Goal: Transaction & Acquisition: Purchase product/service

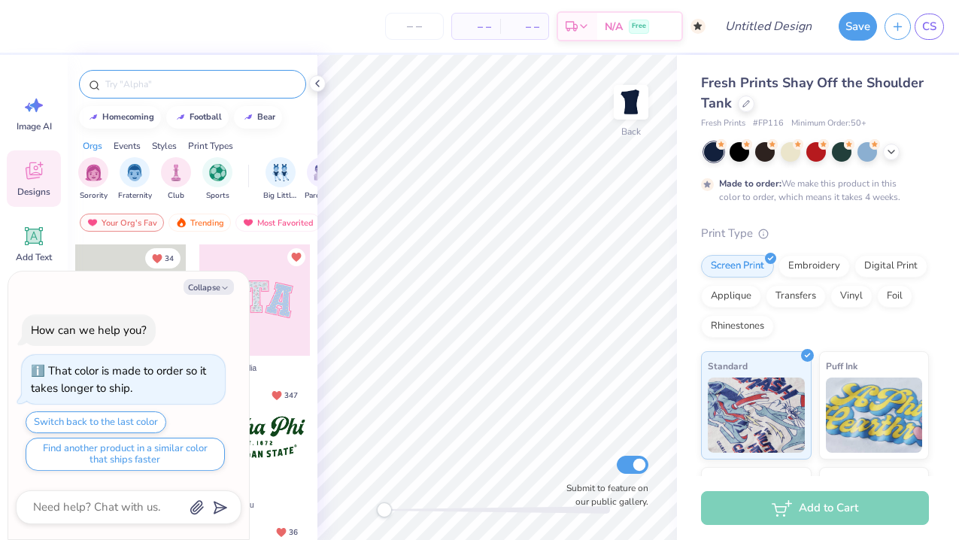
type textarea "x"
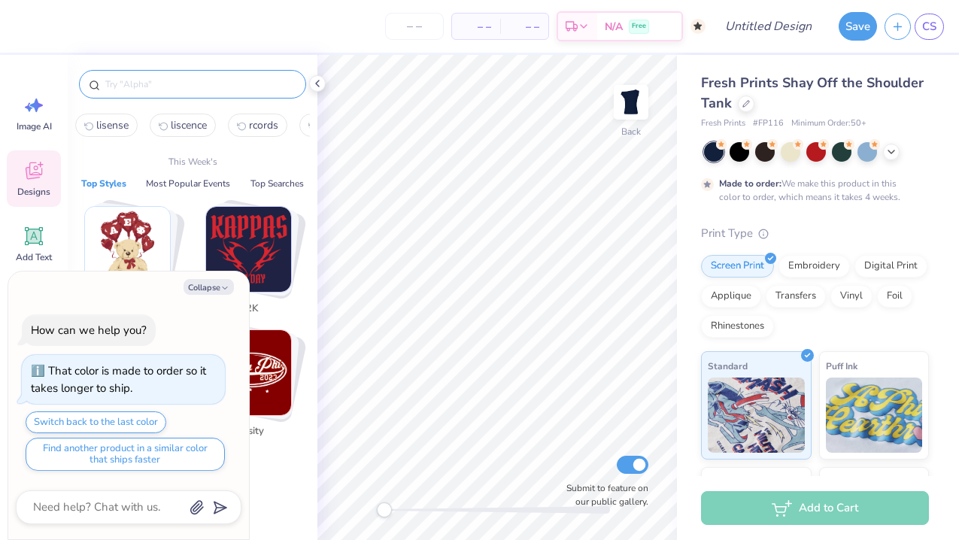
click at [159, 82] on input "text" at bounding box center [200, 84] width 193 height 15
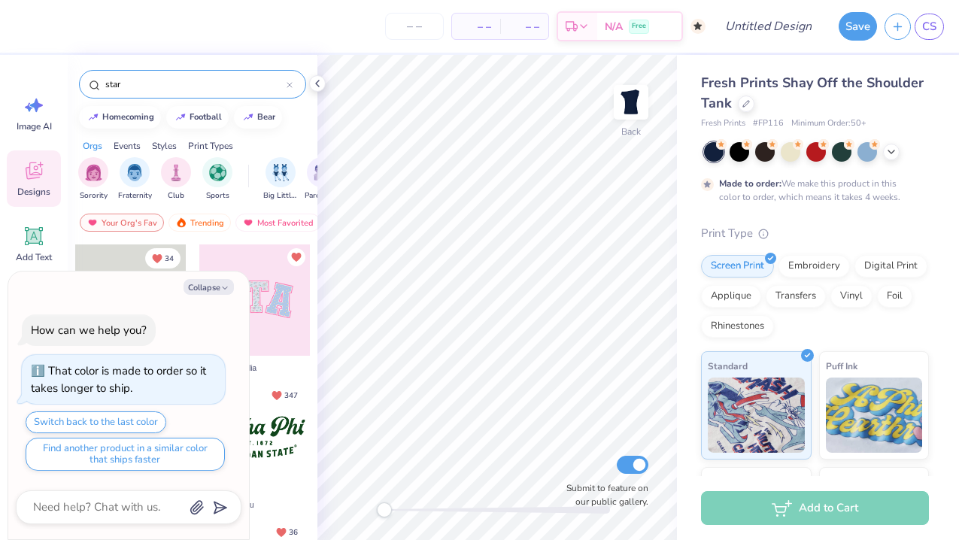
type input "star"
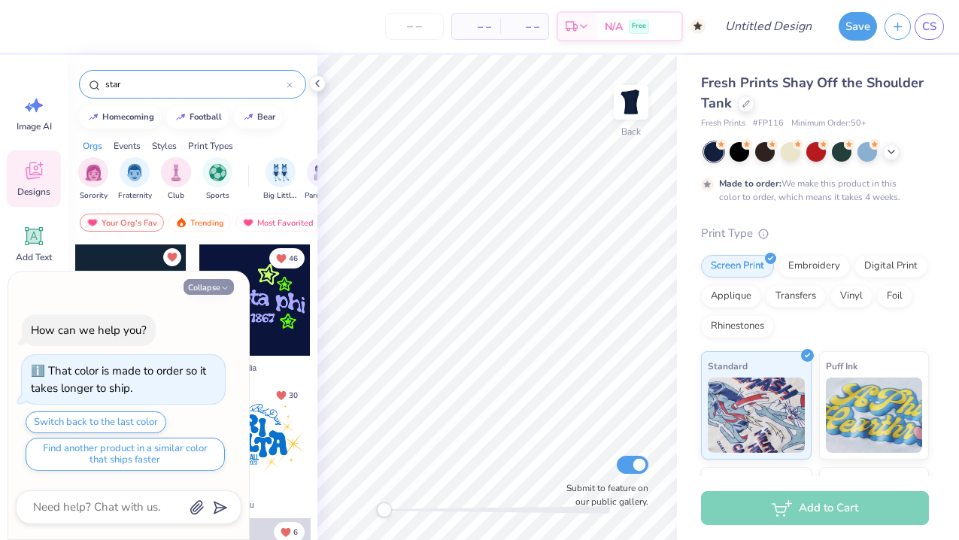
click at [206, 290] on button "Collapse" at bounding box center [209, 287] width 50 height 16
type textarea "x"
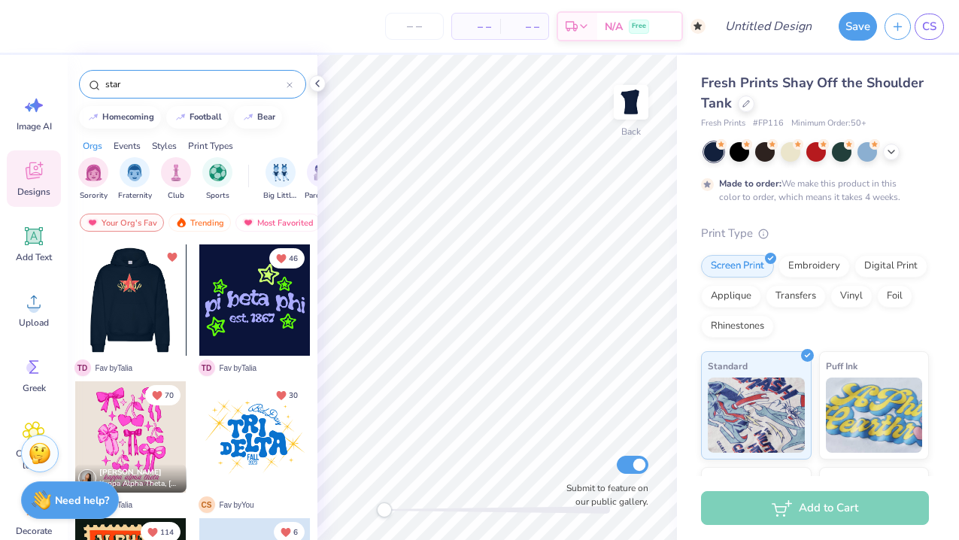
scroll to position [58, 0]
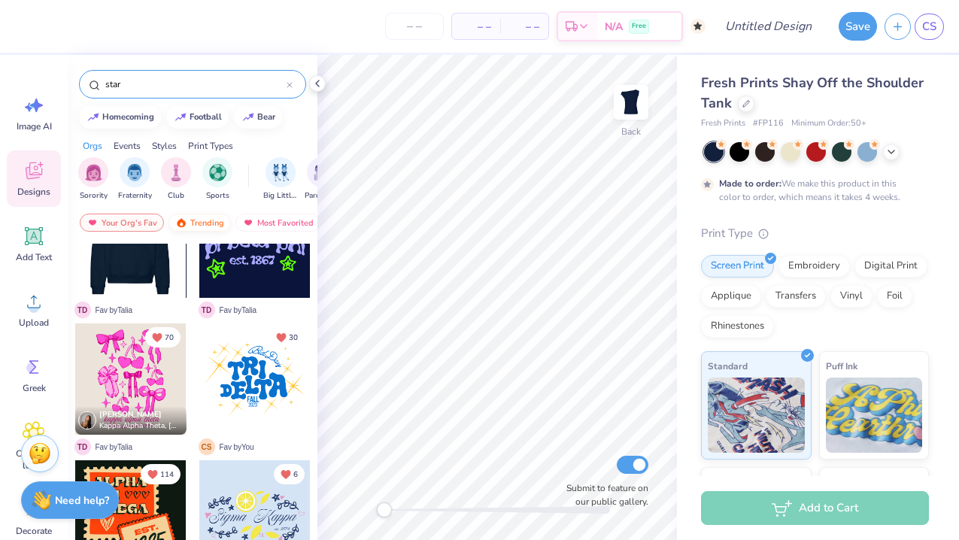
click at [190, 224] on div "Trending" at bounding box center [199, 223] width 62 height 18
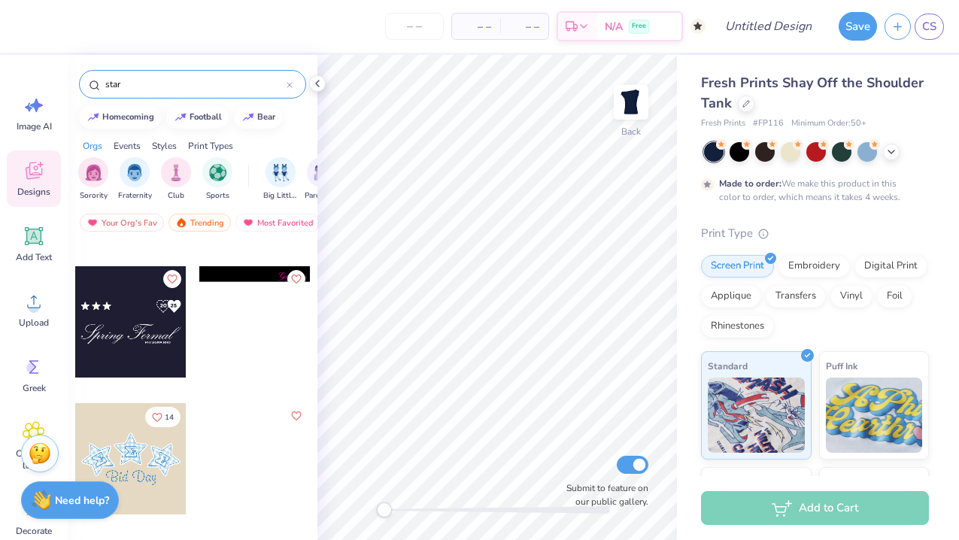
scroll to position [2988, 0]
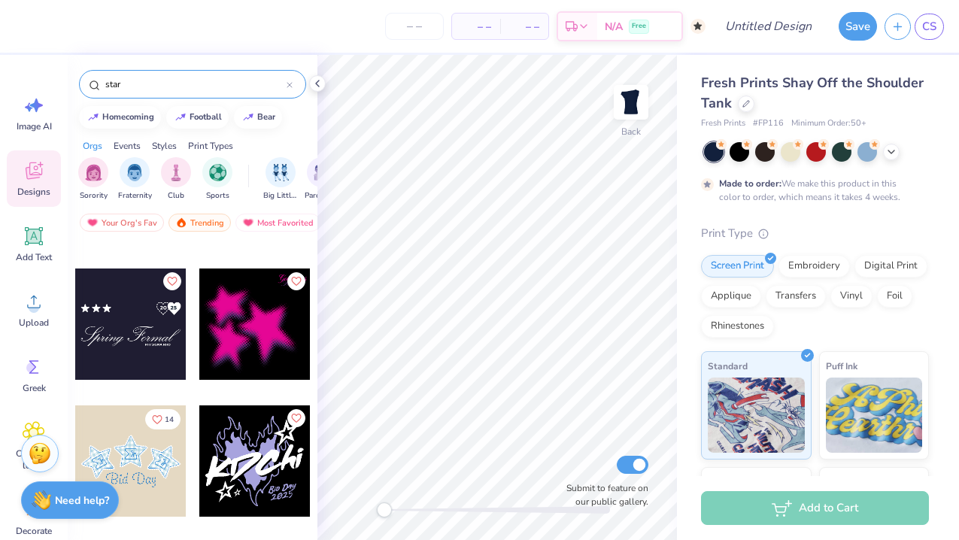
click at [240, 340] on div at bounding box center [254, 324] width 111 height 111
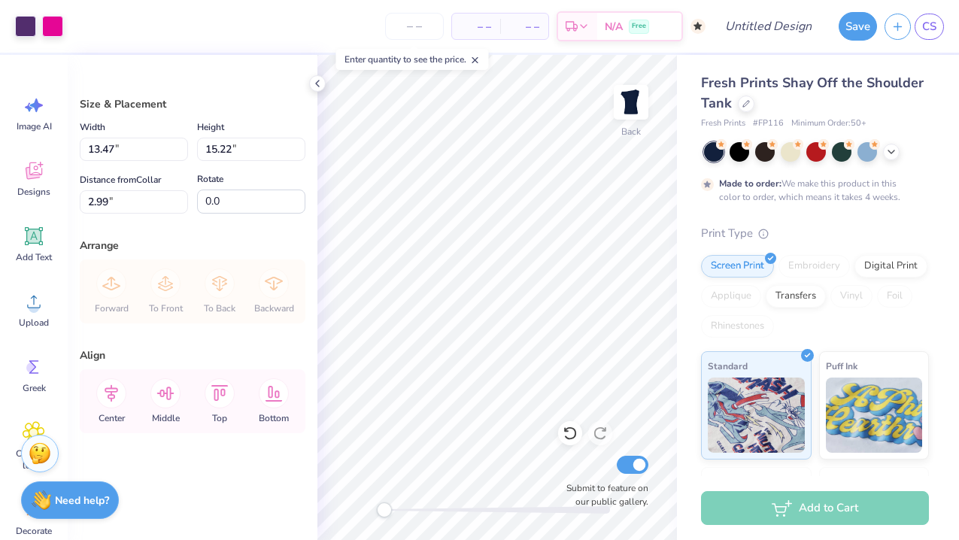
type input "12.24"
type input "13.83"
type input "4.38"
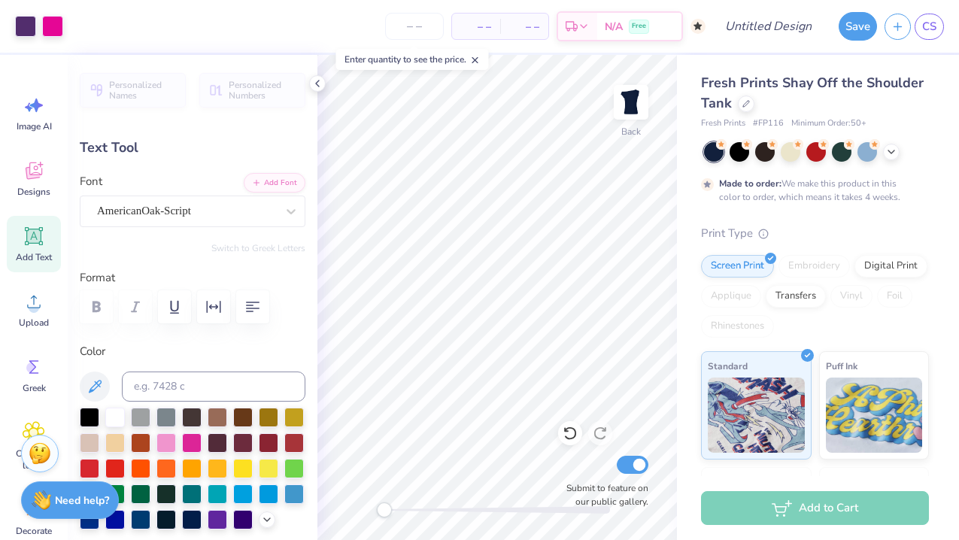
type input "3.32"
type input "0.81"
type input "4.38"
type textarea "Delta Phi"
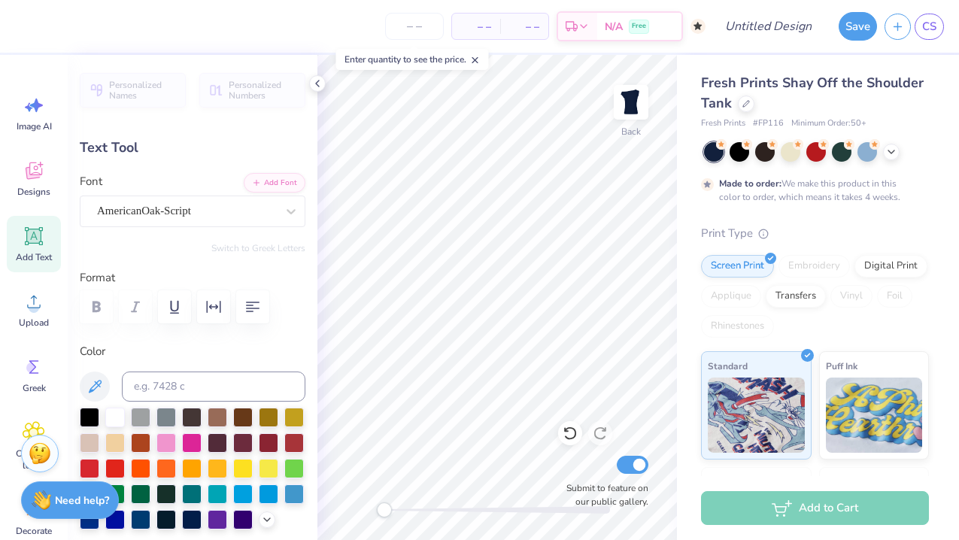
scroll to position [0, 2]
type input "2.67"
type input "0.82"
type input "4.79"
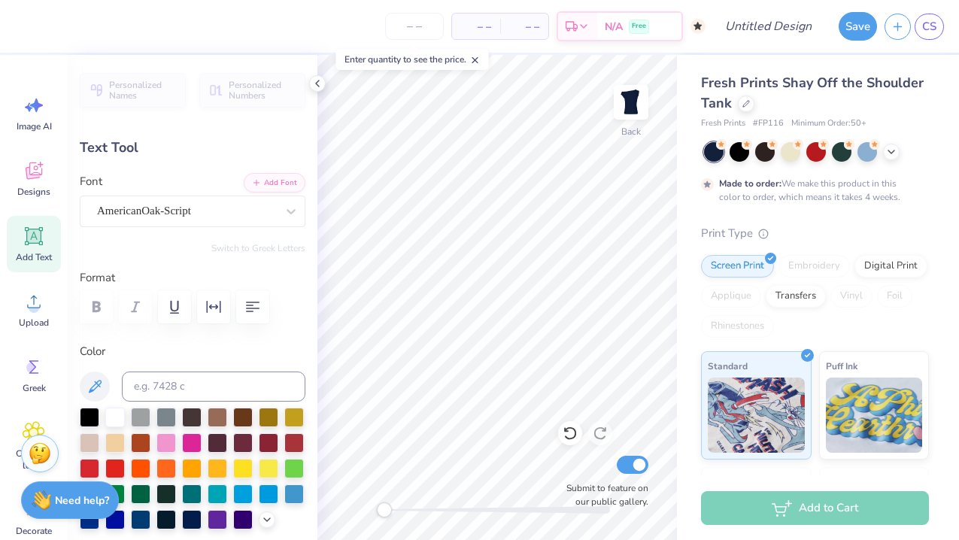
type textarea "Epsilon!"
type input "3.93"
type input "0.81"
type input "4.38"
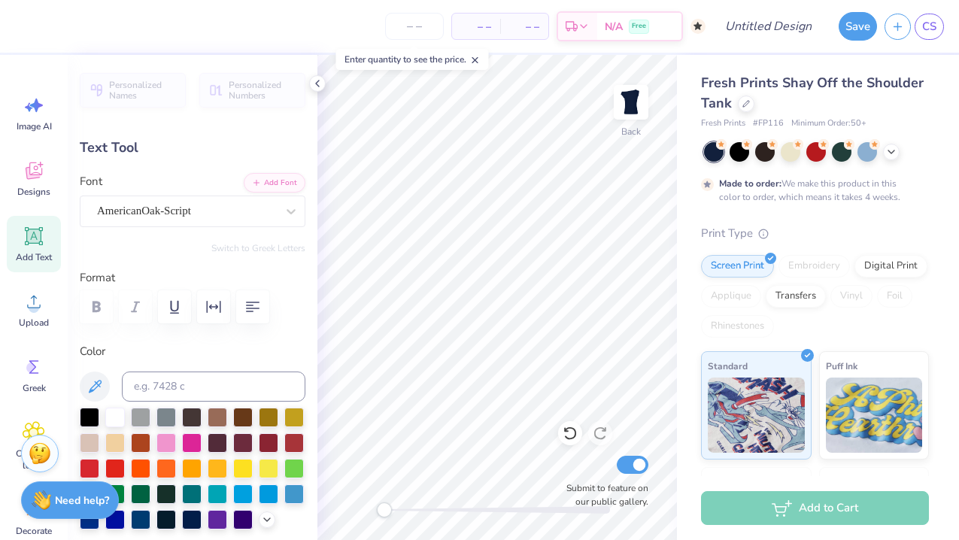
click at [687, 294] on div "Fresh Prints Shay Off the Shoulder Tank Fresh Prints # FP116 Minimum Order: 50 …" at bounding box center [818, 373] width 282 height 636
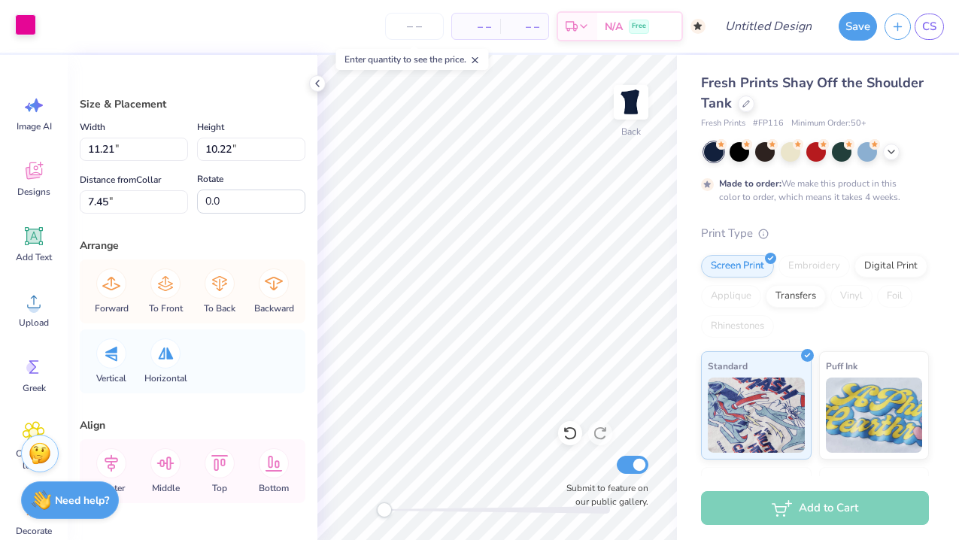
click at [27, 29] on div at bounding box center [25, 24] width 21 height 21
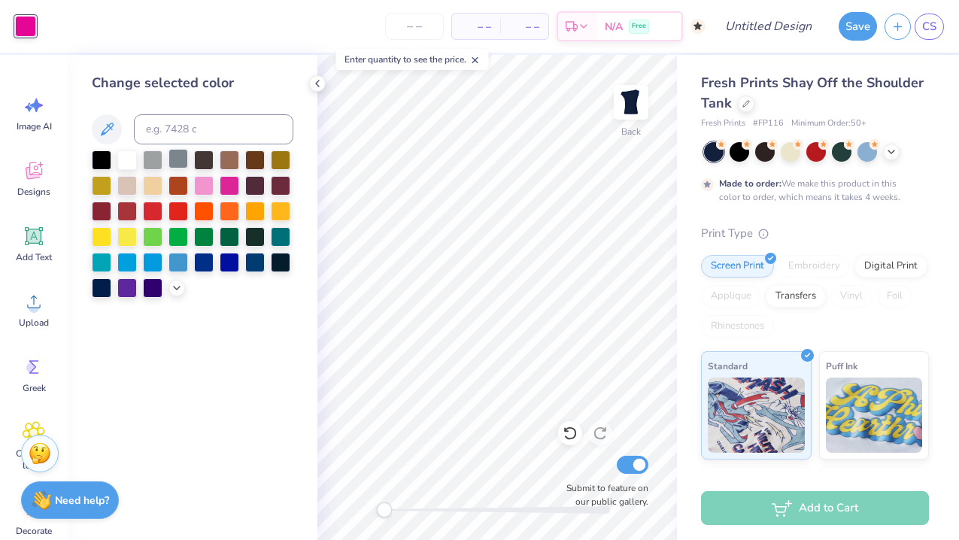
click at [171, 162] on div at bounding box center [178, 159] width 20 height 20
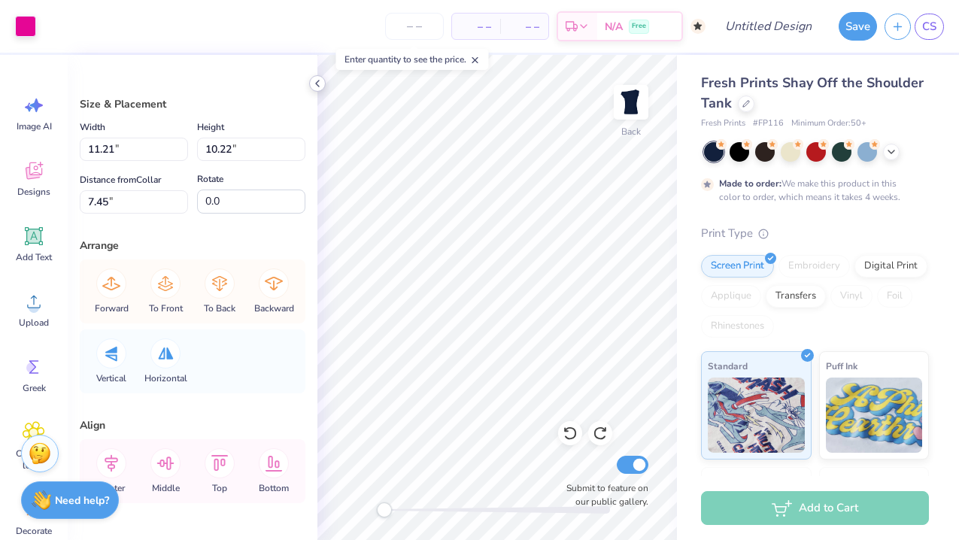
click at [321, 78] on icon at bounding box center [317, 83] width 12 height 12
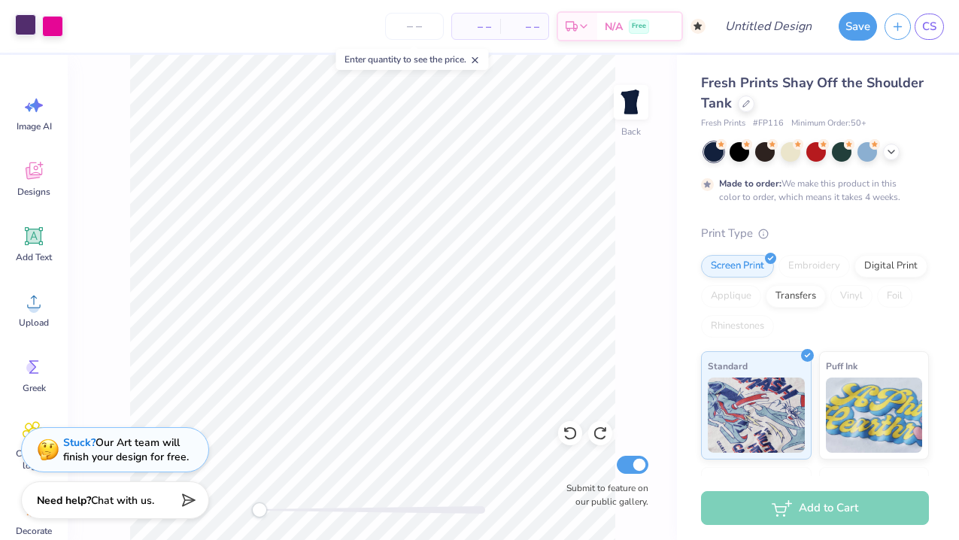
click at [28, 21] on div at bounding box center [25, 24] width 21 height 21
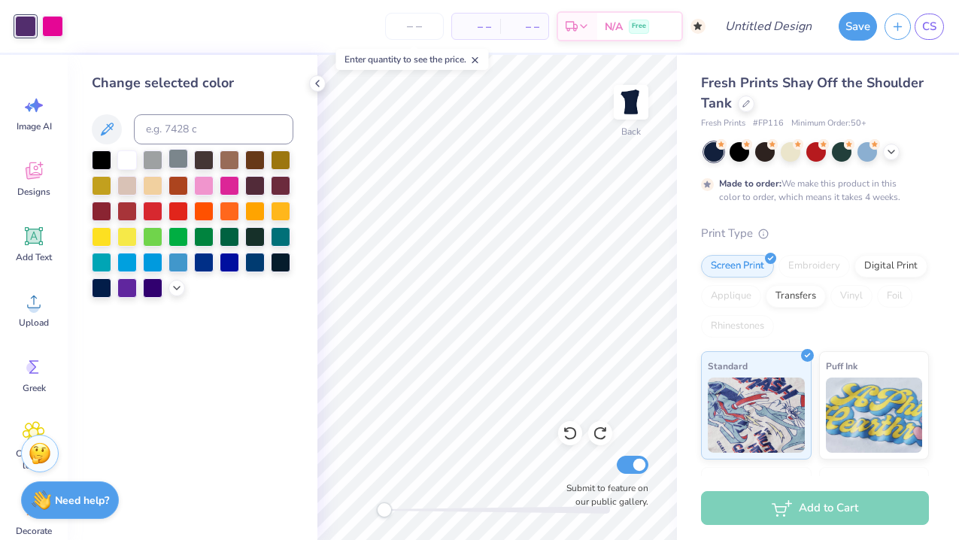
click at [176, 159] on div at bounding box center [178, 159] width 20 height 20
click at [53, 23] on div at bounding box center [52, 24] width 21 height 21
click at [273, 162] on div at bounding box center [281, 159] width 20 height 20
click at [315, 80] on icon at bounding box center [317, 83] width 12 height 12
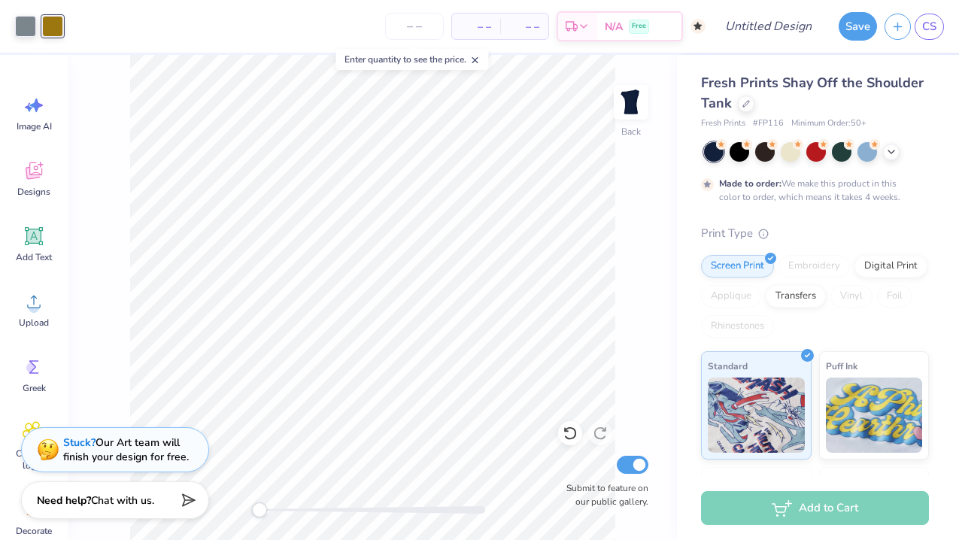
click at [413, 11] on div "– – Per Item – – Total Est. Delivery N/A Free" at bounding box center [388, 26] width 635 height 53
click at [414, 27] on input "number" at bounding box center [414, 26] width 59 height 27
type input "150"
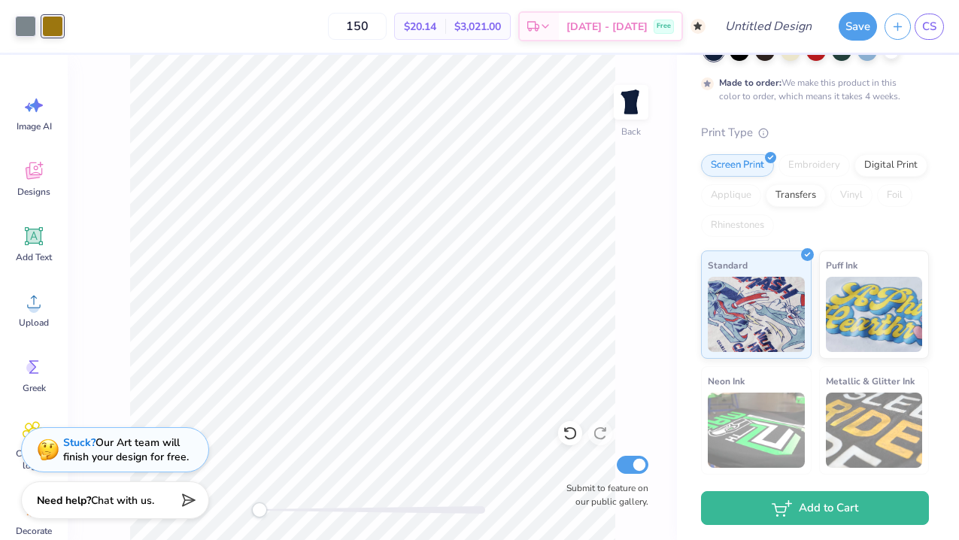
scroll to position [132, 0]
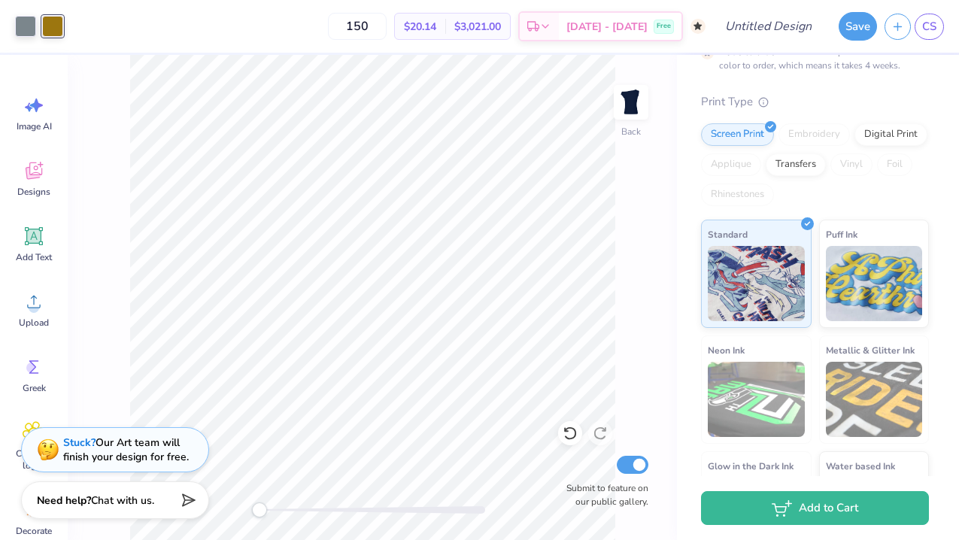
click at [746, 194] on div "Rhinestones" at bounding box center [737, 195] width 73 height 23
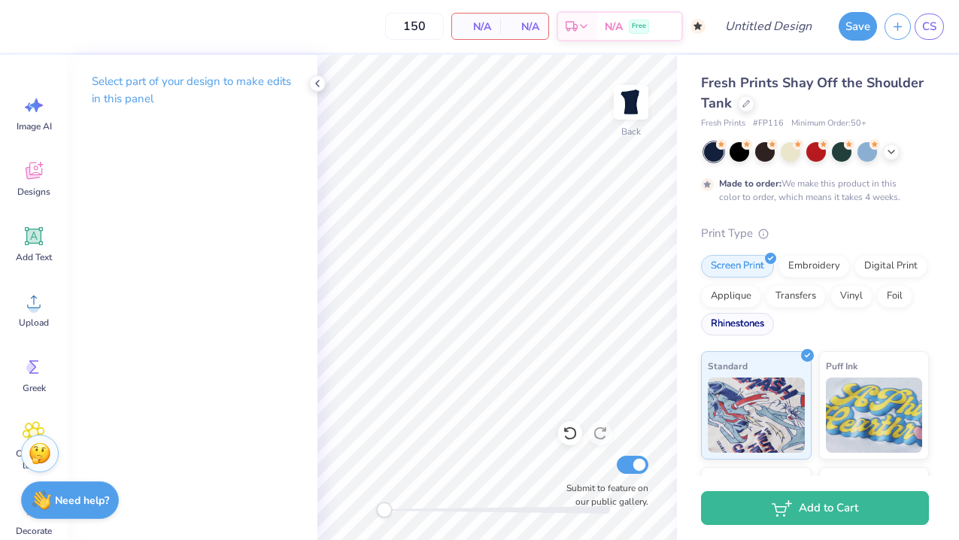
click at [730, 324] on div "Rhinestones" at bounding box center [737, 324] width 73 height 23
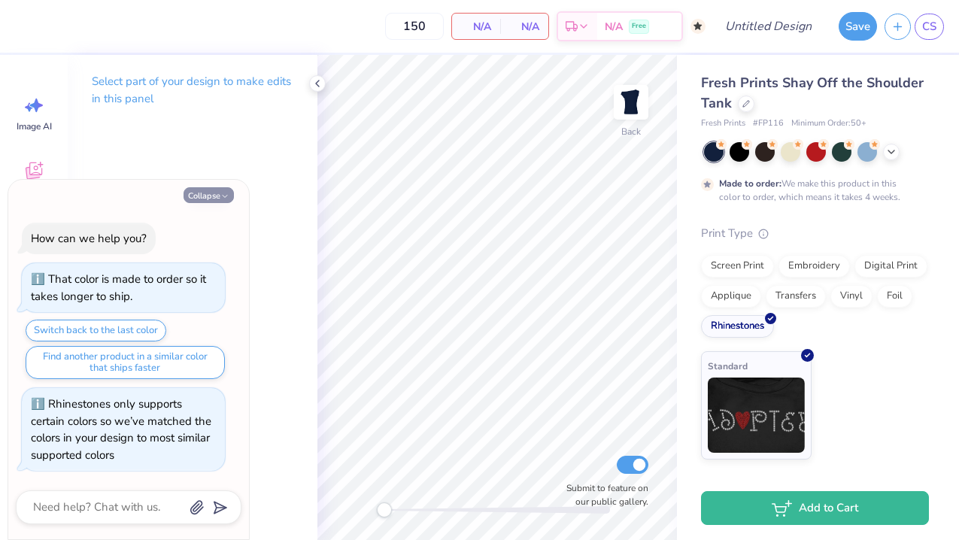
click at [207, 191] on button "Collapse" at bounding box center [209, 195] width 50 height 16
type textarea "x"
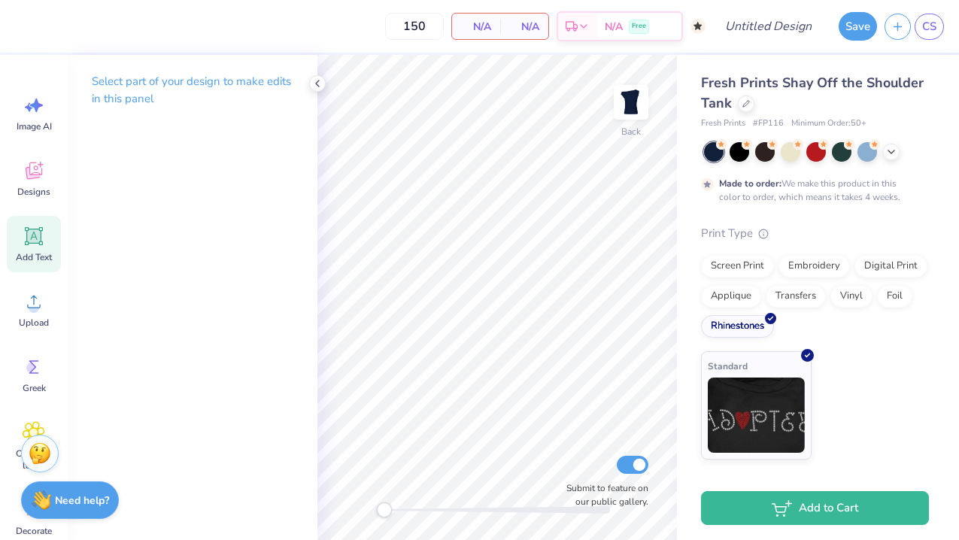
click at [29, 235] on icon at bounding box center [34, 236] width 14 height 14
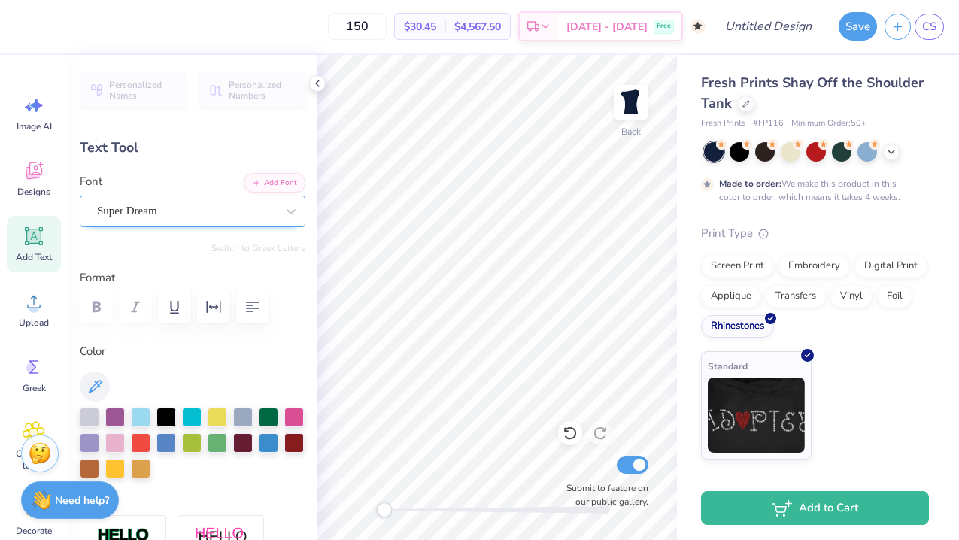
click at [169, 208] on div "Super Dream" at bounding box center [187, 210] width 182 height 23
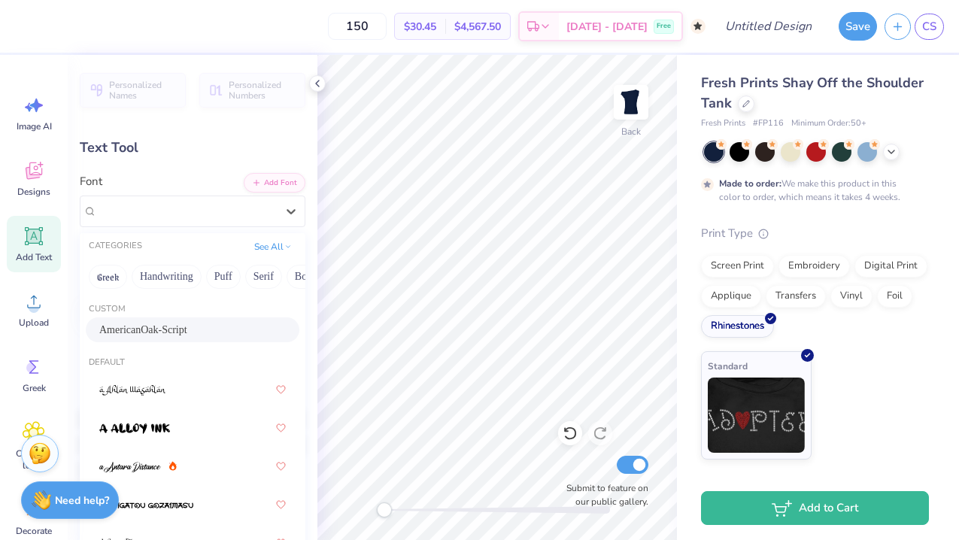
click at [177, 329] on span "AmericanOak-Script" at bounding box center [143, 330] width 88 height 16
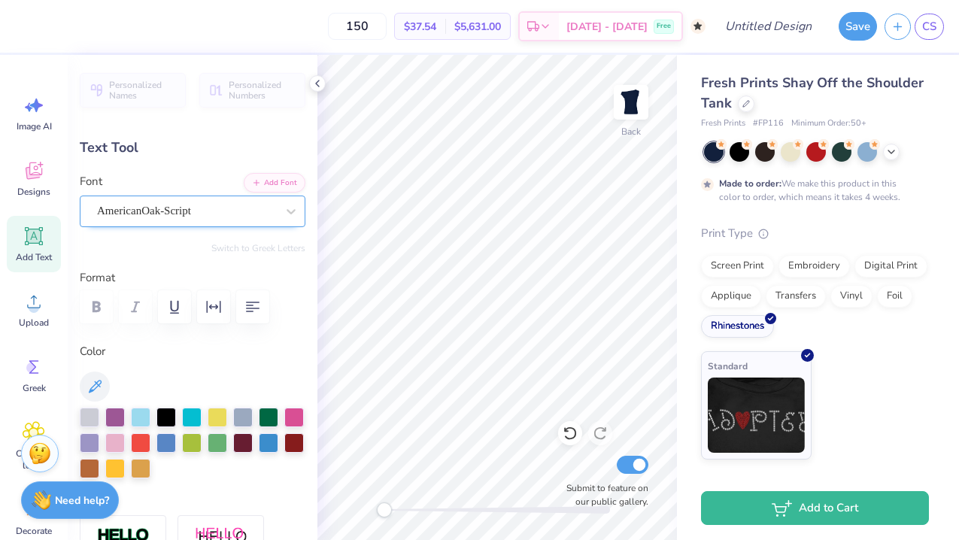
click at [159, 213] on div "AmericanOak-Script" at bounding box center [187, 210] width 182 height 23
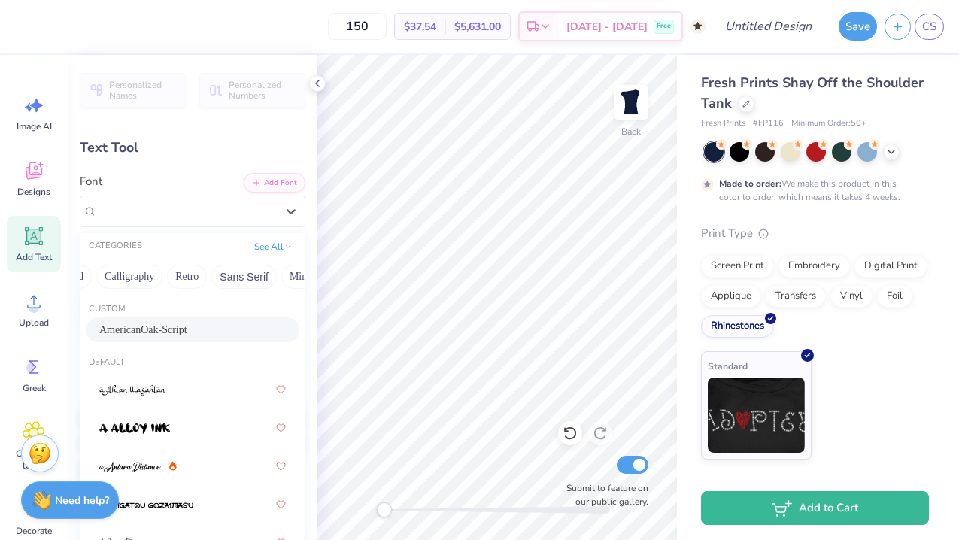
scroll to position [0, 231]
click at [132, 276] on button "Calligraphy" at bounding box center [130, 277] width 66 height 24
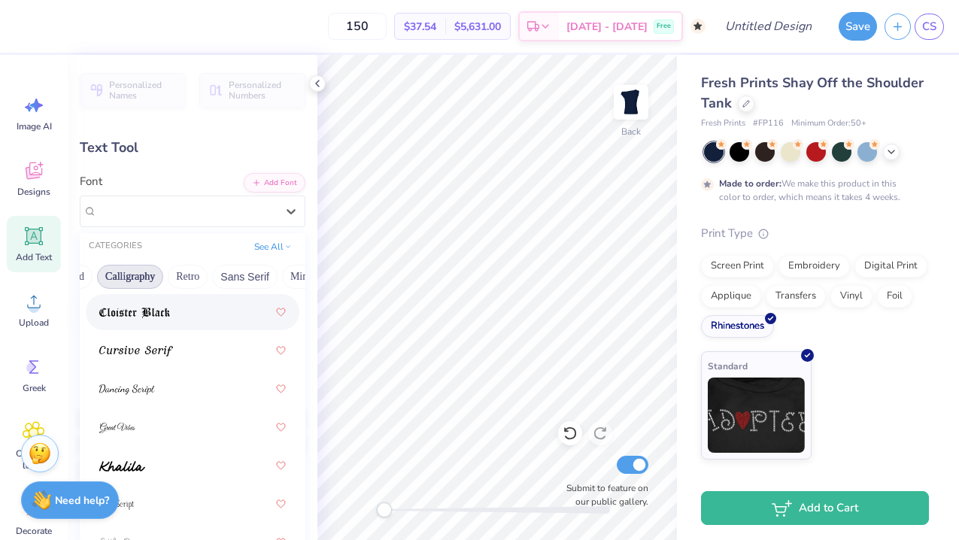
scroll to position [445, 0]
click at [171, 433] on div at bounding box center [192, 427] width 187 height 27
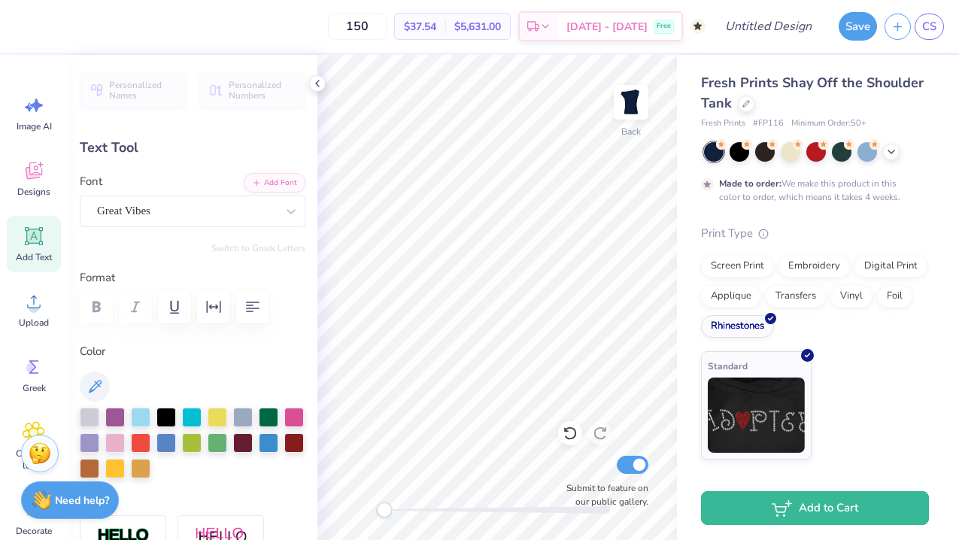
scroll to position [1, 0]
type textarea "Delta Phi Epsilon"
type input "8.30"
type input "5.06"
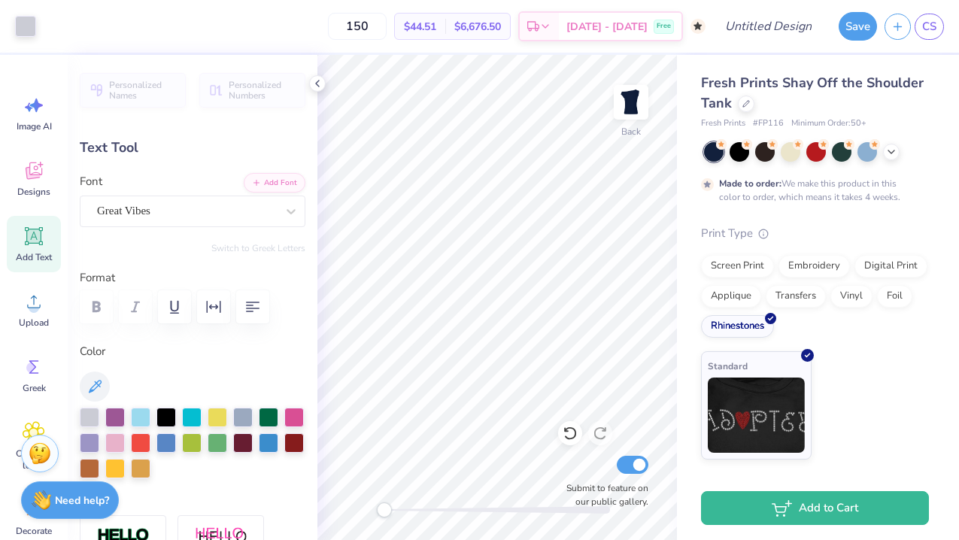
type input "8.22"
click at [894, 288] on div "Foil" at bounding box center [894, 294] width 35 height 23
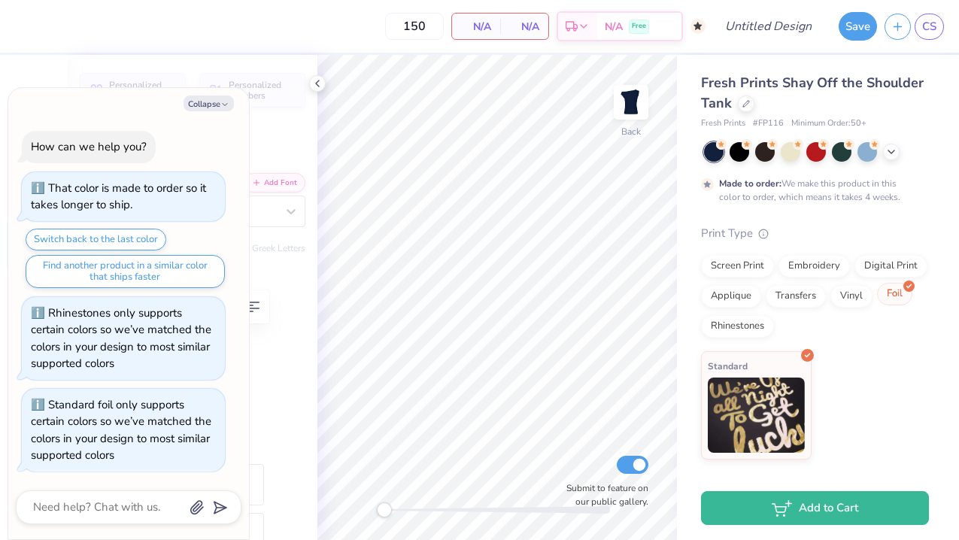
scroll to position [0, 0]
click at [734, 263] on div "Screen Print" at bounding box center [737, 264] width 73 height 23
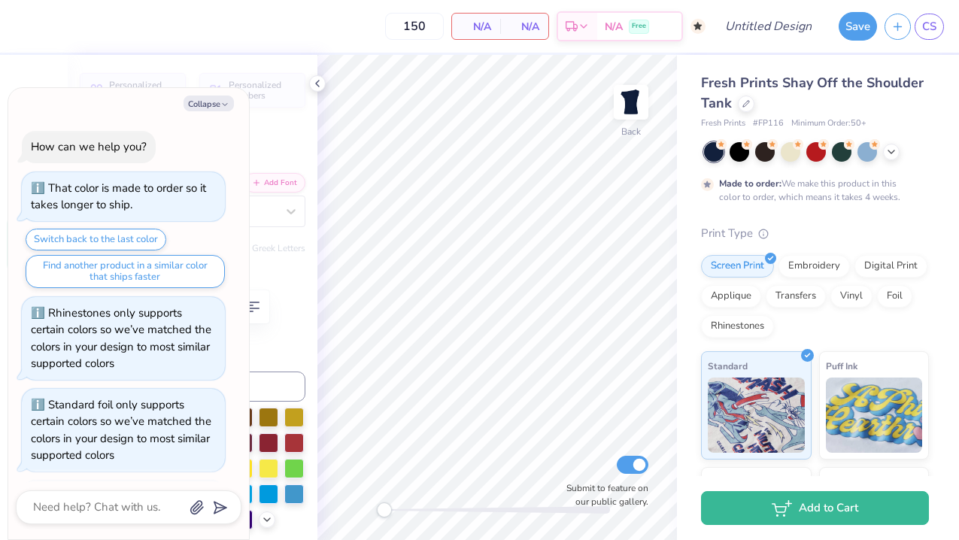
scroll to position [92, 0]
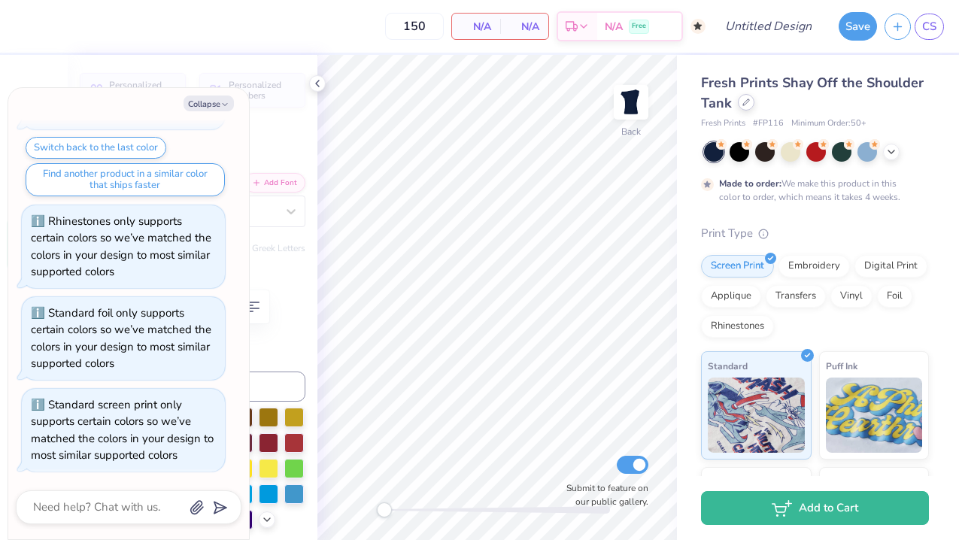
click at [747, 103] on icon at bounding box center [746, 103] width 8 height 8
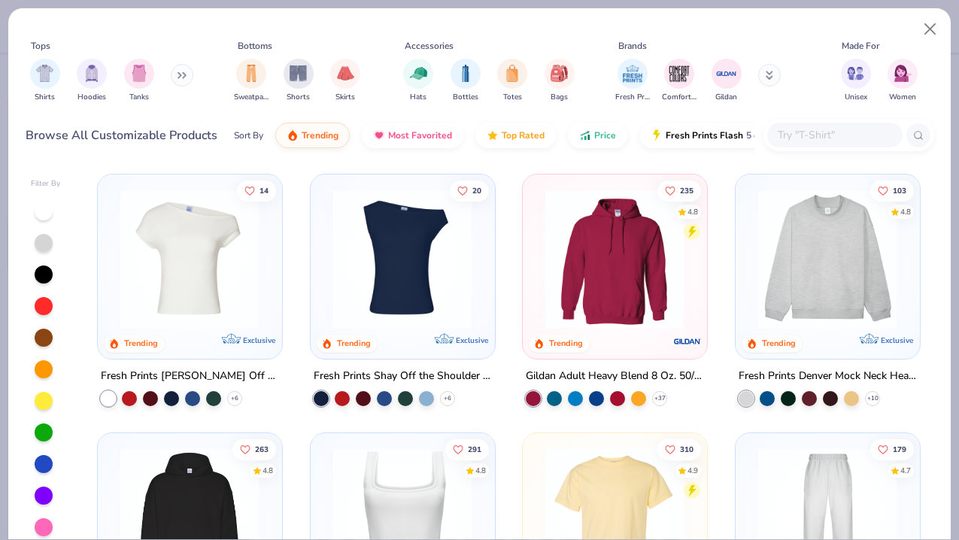
click at [166, 257] on img at bounding box center [189, 259] width 153 height 139
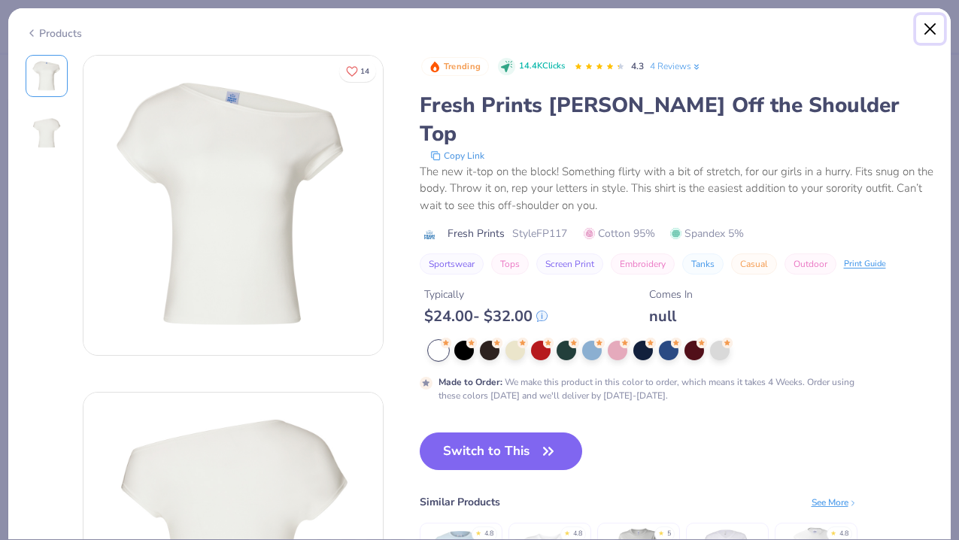
click at [929, 27] on button "Close" at bounding box center [930, 29] width 29 height 29
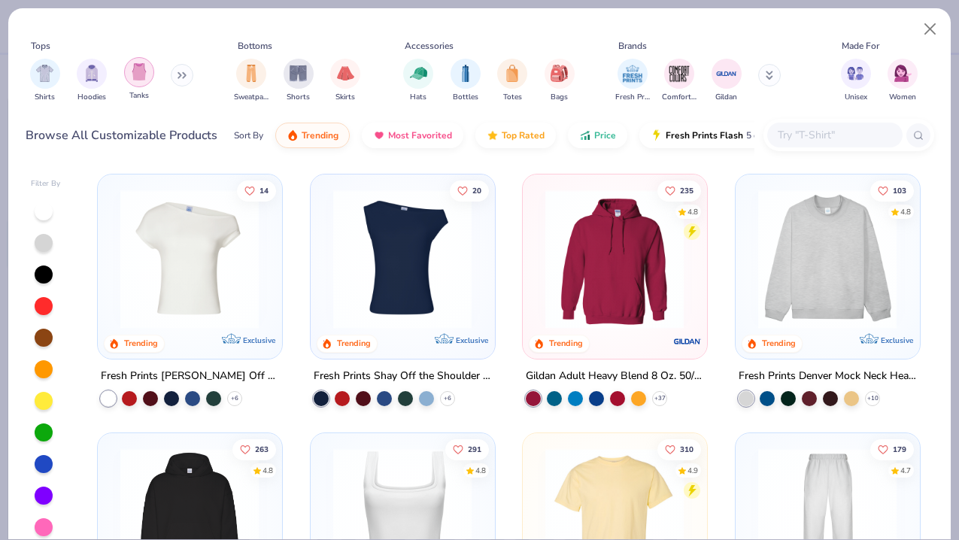
click at [132, 75] on img "filter for Tanks" at bounding box center [139, 71] width 17 height 17
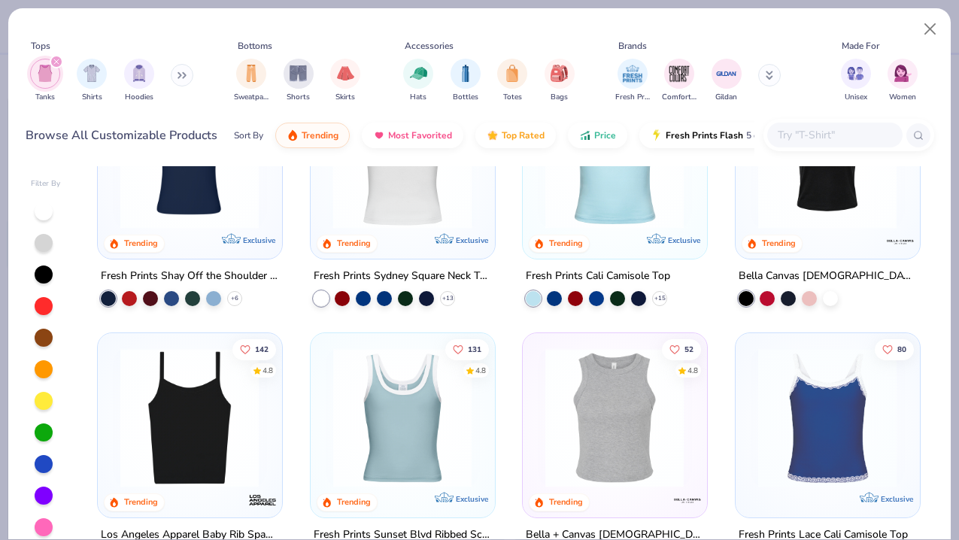
scroll to position [262, 0]
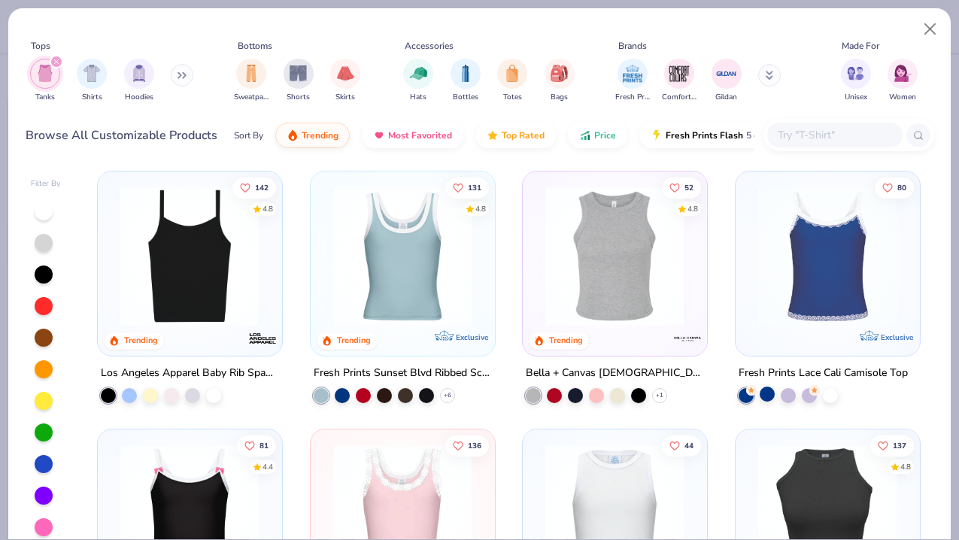
click at [767, 396] on div at bounding box center [767, 393] width 15 height 15
click at [821, 301] on img at bounding box center [827, 255] width 153 height 139
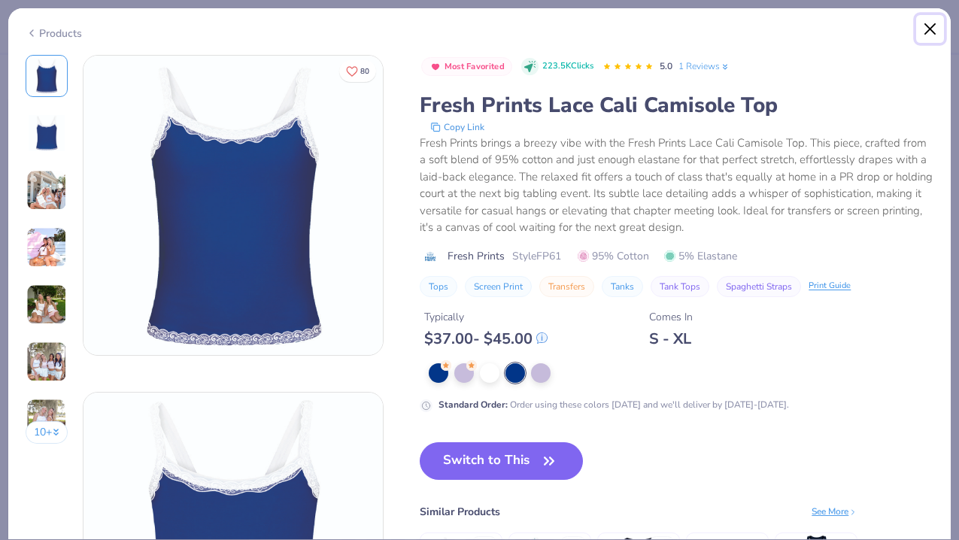
click at [937, 26] on button "Close" at bounding box center [930, 29] width 29 height 29
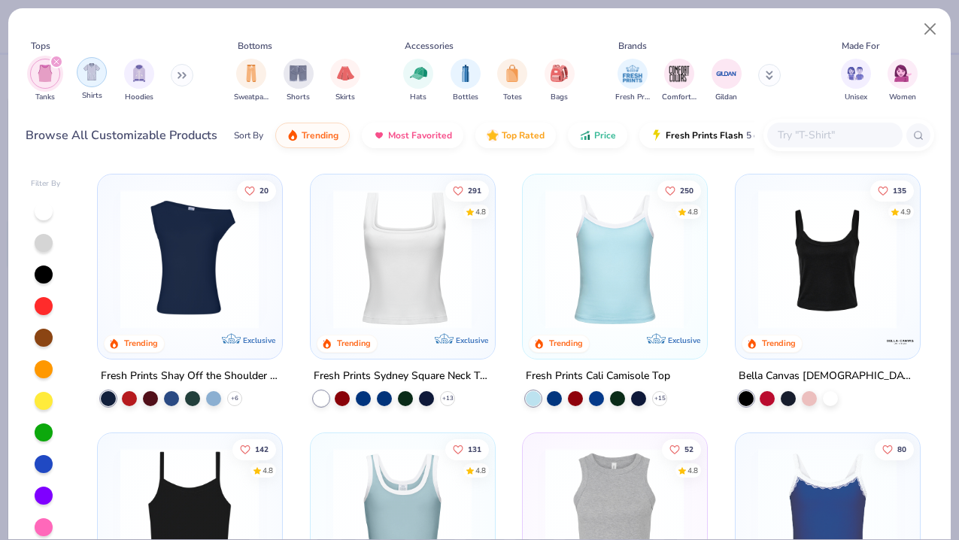
click at [93, 72] on img "filter for Shirts" at bounding box center [91, 71] width 17 height 17
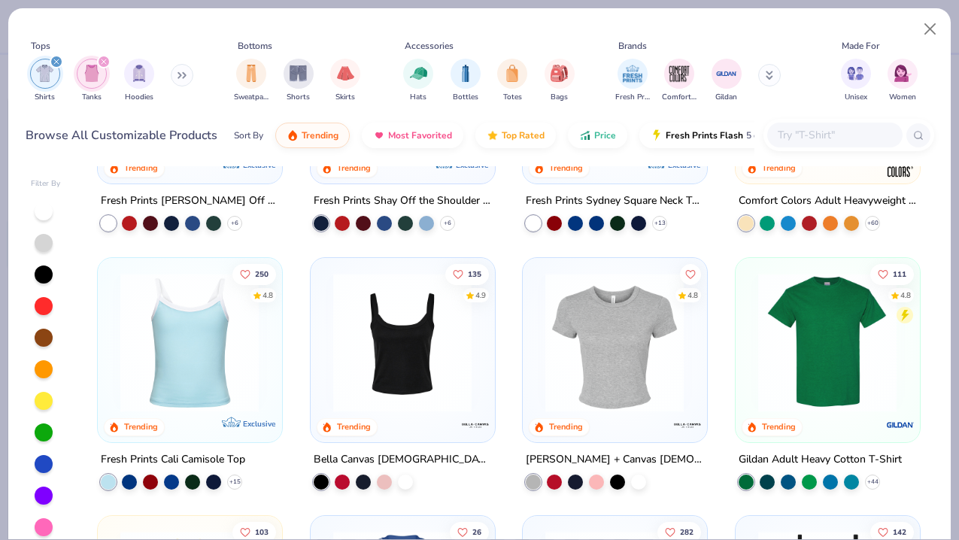
scroll to position [171, 0]
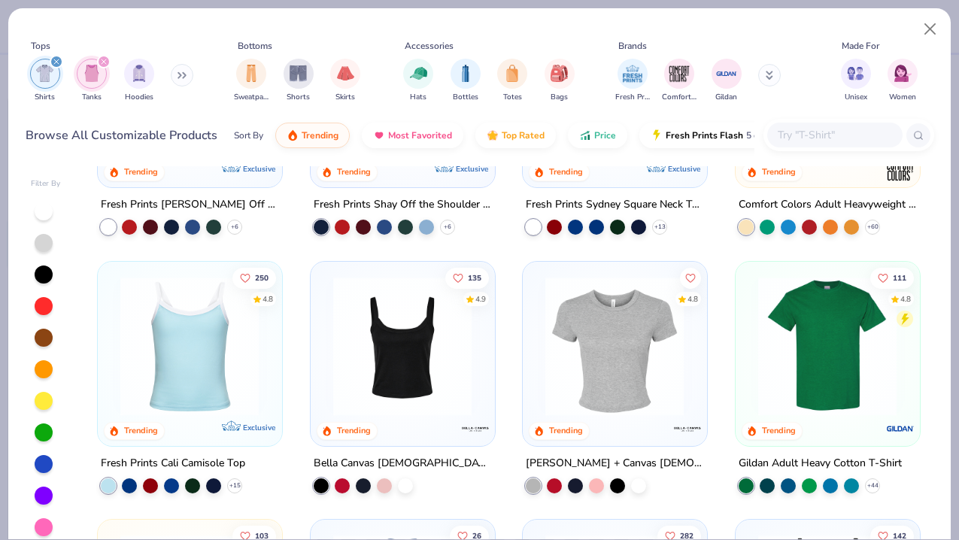
click at [601, 354] on img at bounding box center [614, 345] width 153 height 139
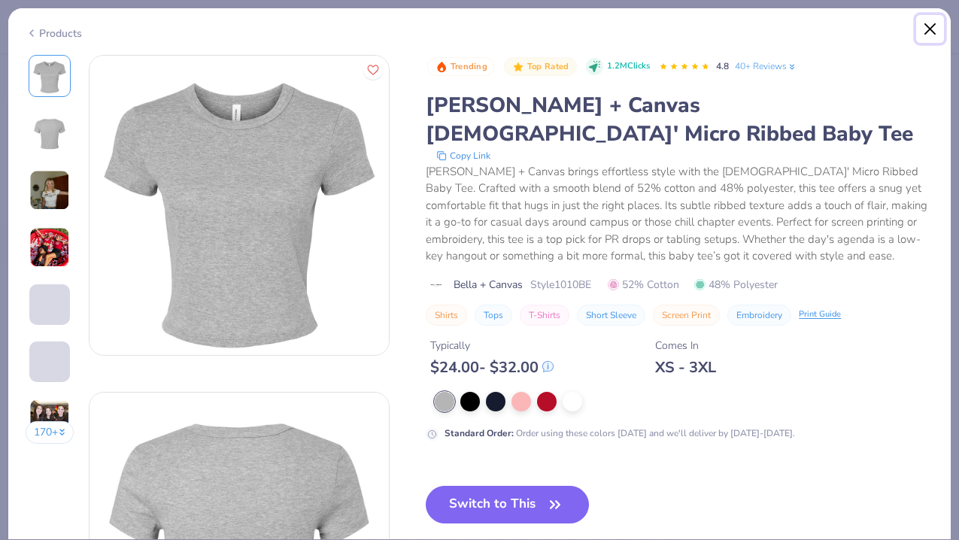
click at [928, 29] on button "Close" at bounding box center [930, 29] width 29 height 29
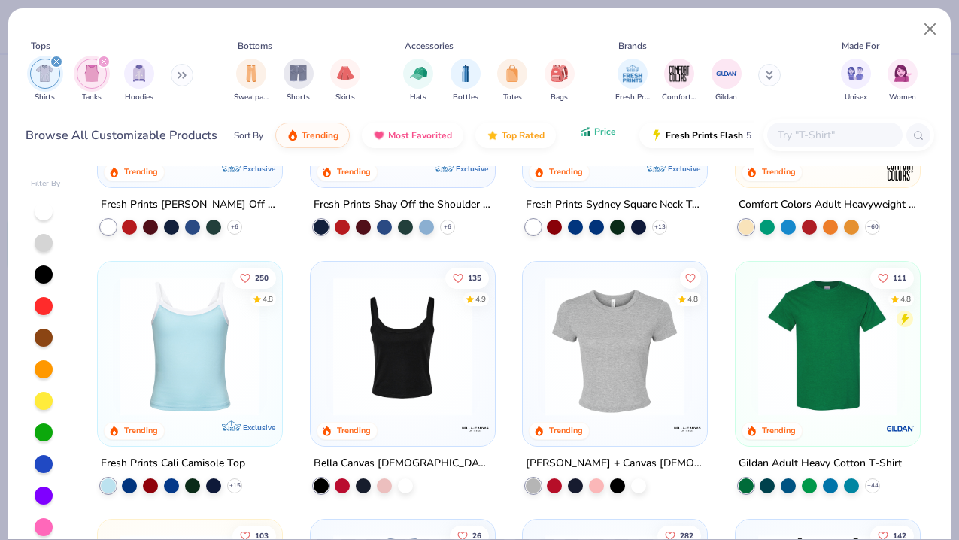
click at [584, 136] on icon "button" at bounding box center [585, 132] width 12 height 14
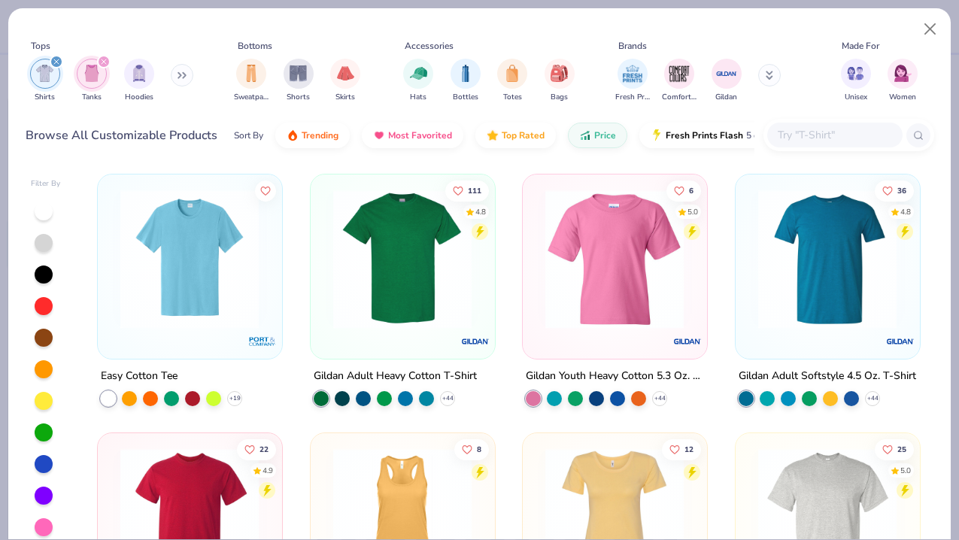
click at [175, 77] on button at bounding box center [182, 75] width 23 height 23
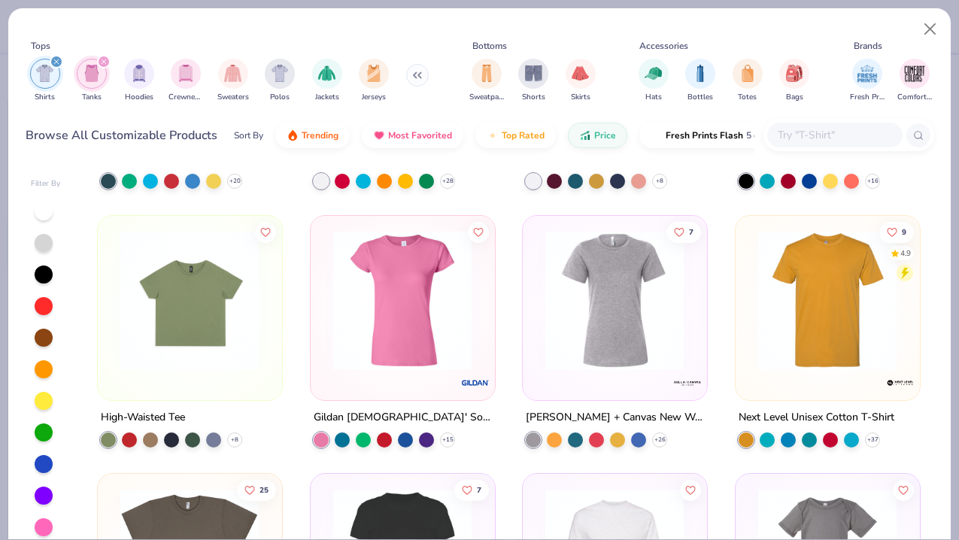
scroll to position [1767, 0]
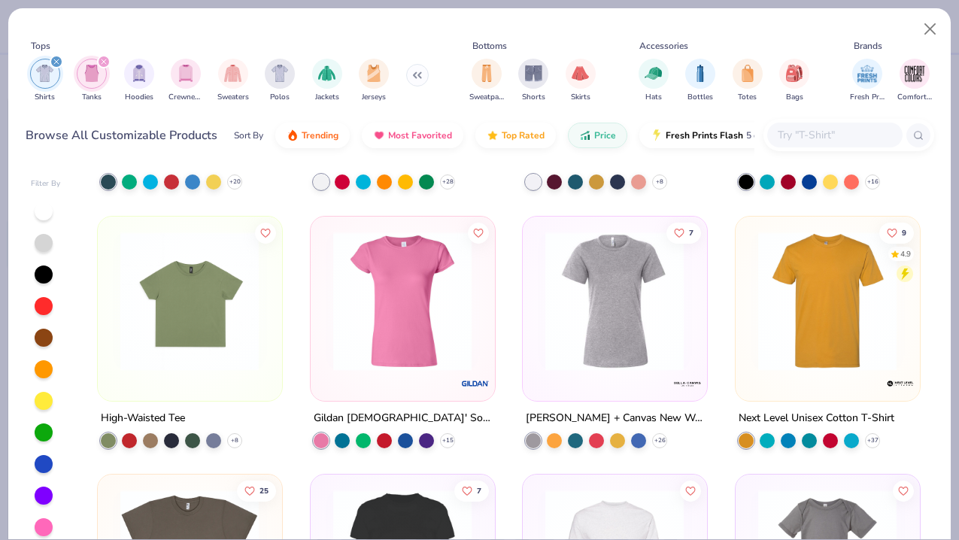
click at [213, 307] on img at bounding box center [189, 300] width 153 height 139
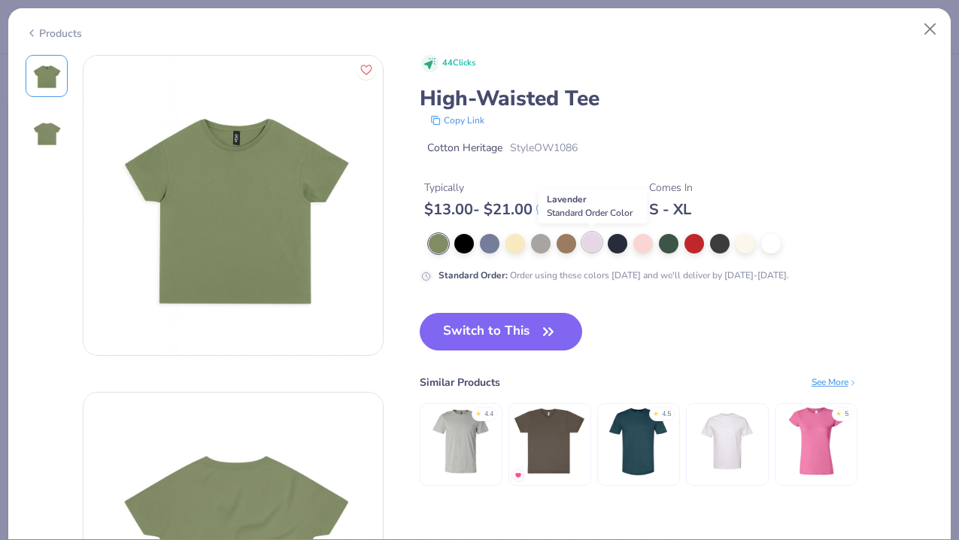
click at [599, 244] on div at bounding box center [592, 242] width 20 height 20
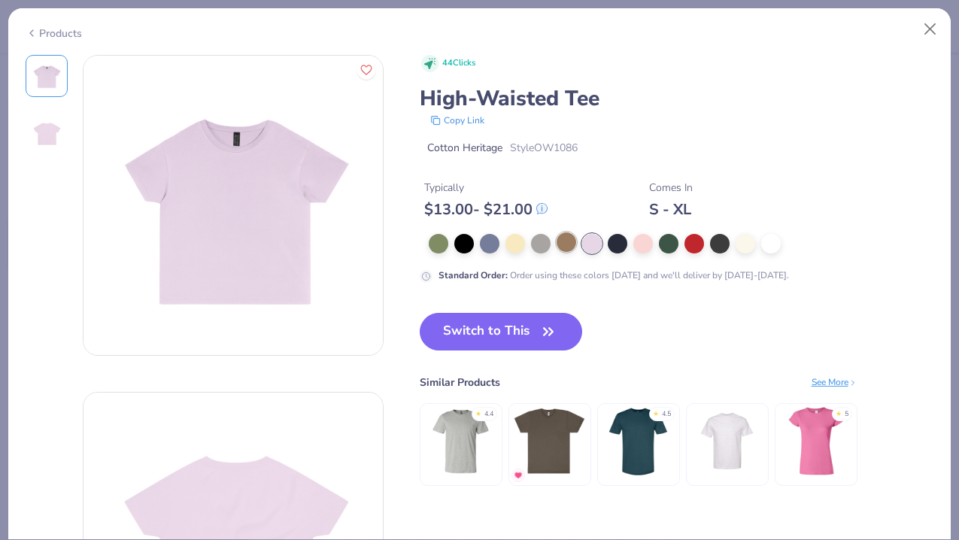
click at [560, 241] on div at bounding box center [567, 242] width 20 height 20
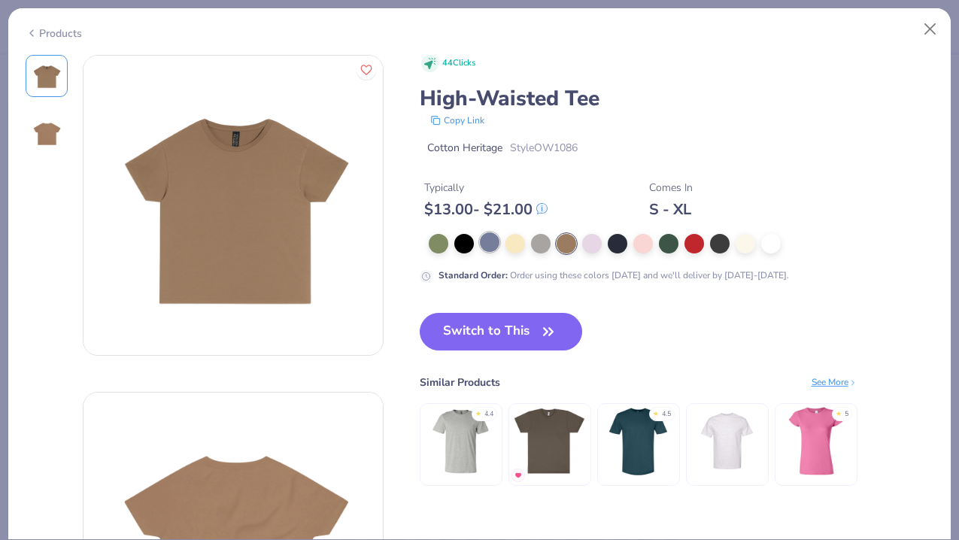
click at [487, 242] on div at bounding box center [490, 242] width 20 height 20
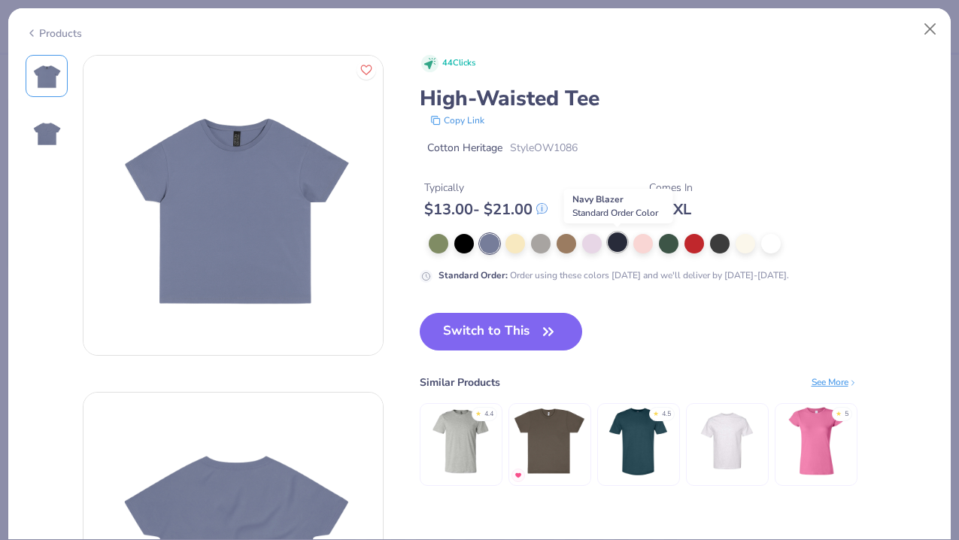
click at [622, 240] on div at bounding box center [618, 242] width 20 height 20
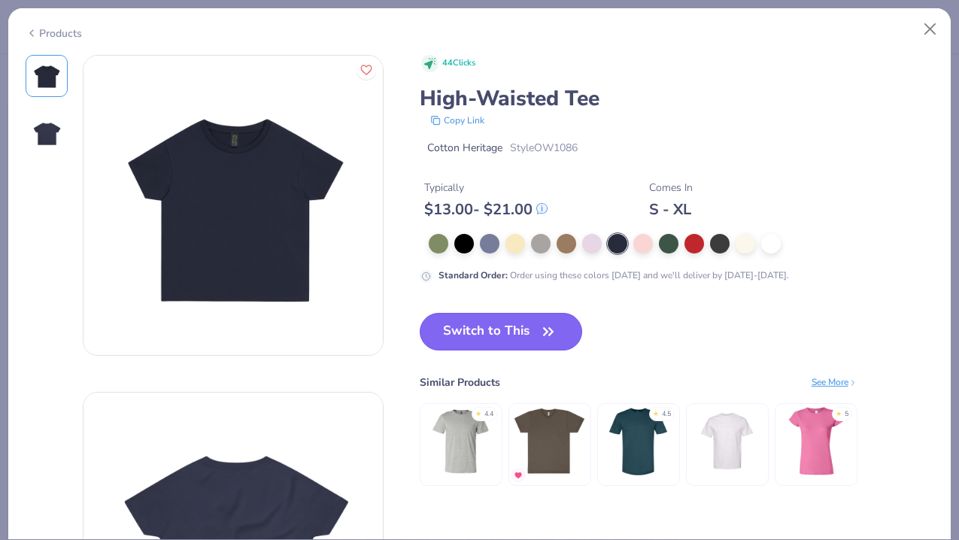
click at [530, 327] on button "Switch to This" at bounding box center [501, 332] width 163 height 38
click at [536, 327] on button "Switch to This" at bounding box center [501, 332] width 163 height 38
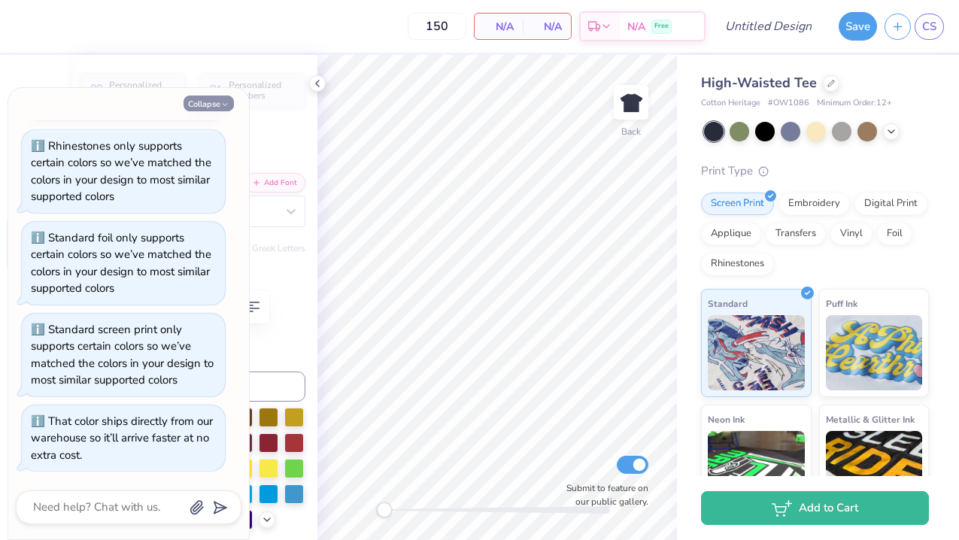
click at [209, 98] on button "Collapse" at bounding box center [209, 104] width 50 height 16
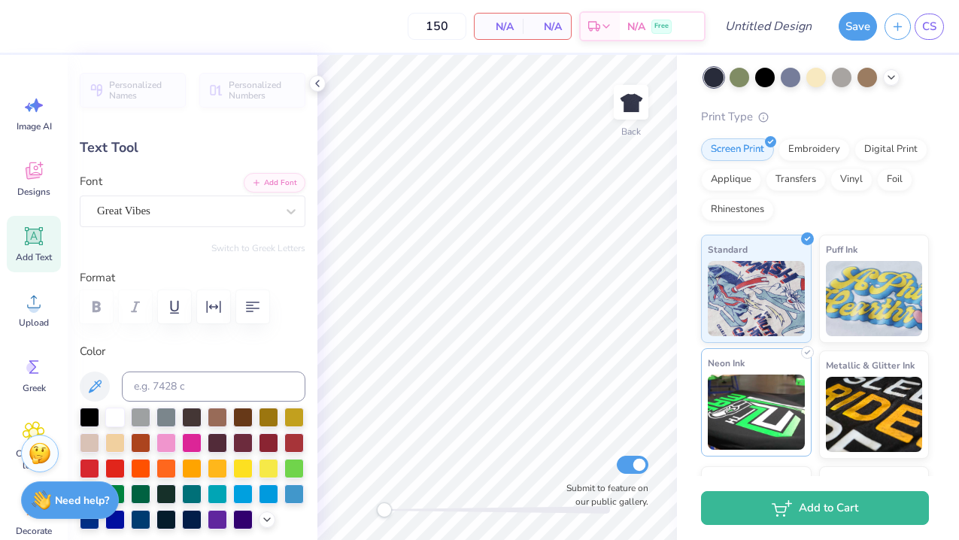
scroll to position [50, 0]
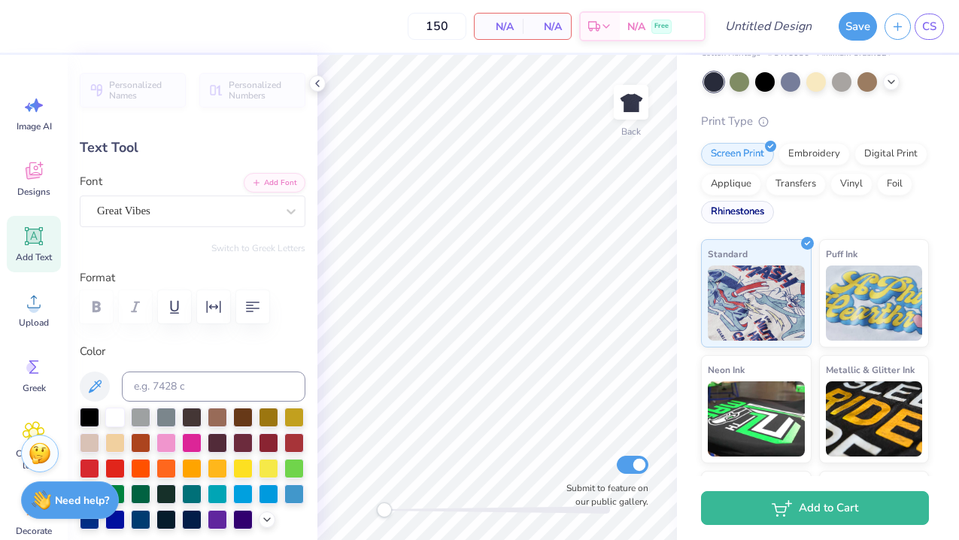
click at [748, 211] on div "Rhinestones" at bounding box center [737, 212] width 73 height 23
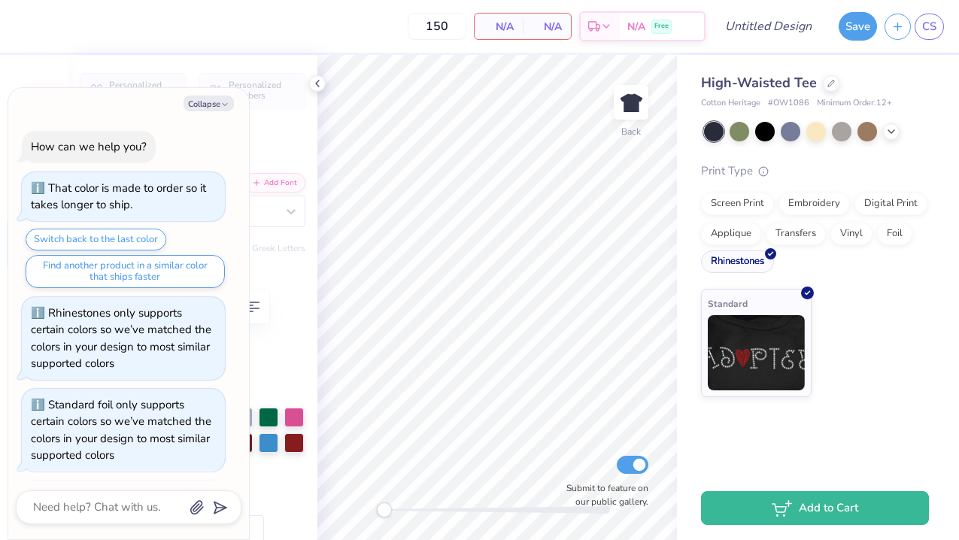
scroll to position [259, 0]
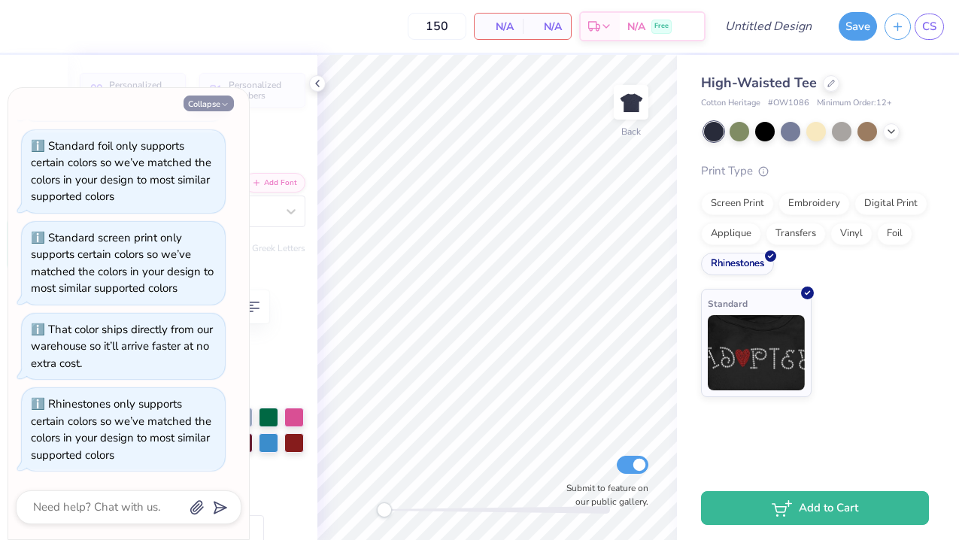
click at [192, 102] on button "Collapse" at bounding box center [209, 104] width 50 height 16
type textarea "x"
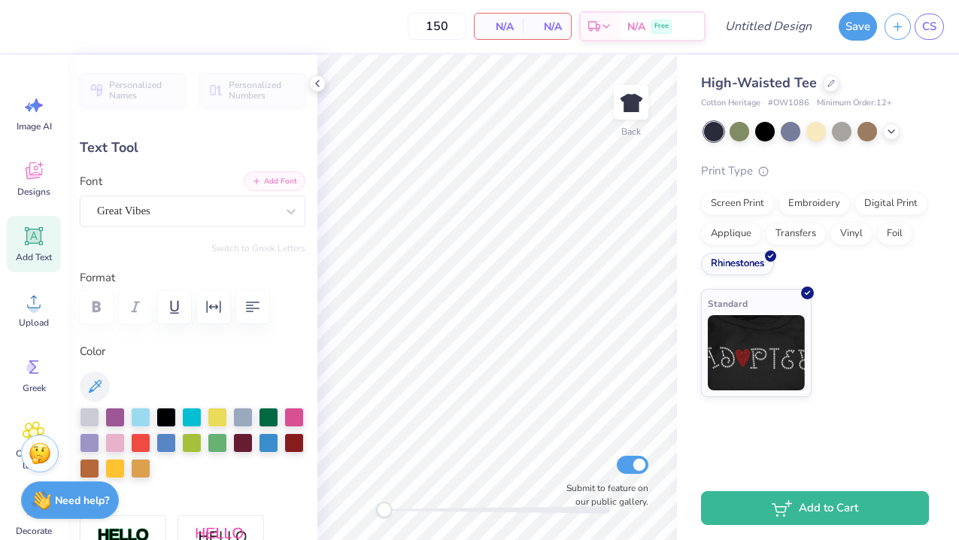
click at [269, 184] on button "Add Font" at bounding box center [275, 181] width 62 height 20
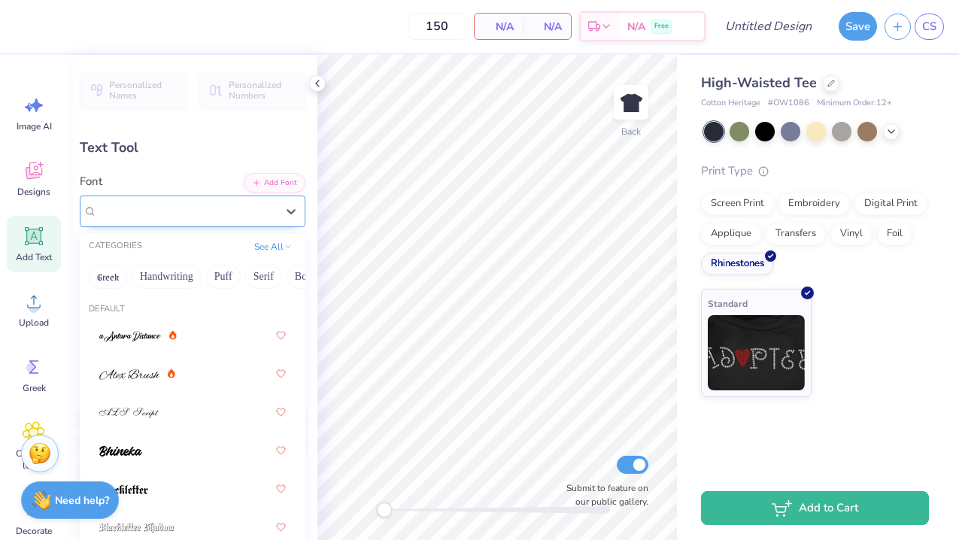
click at [236, 210] on div "Great Vibes" at bounding box center [187, 210] width 182 height 23
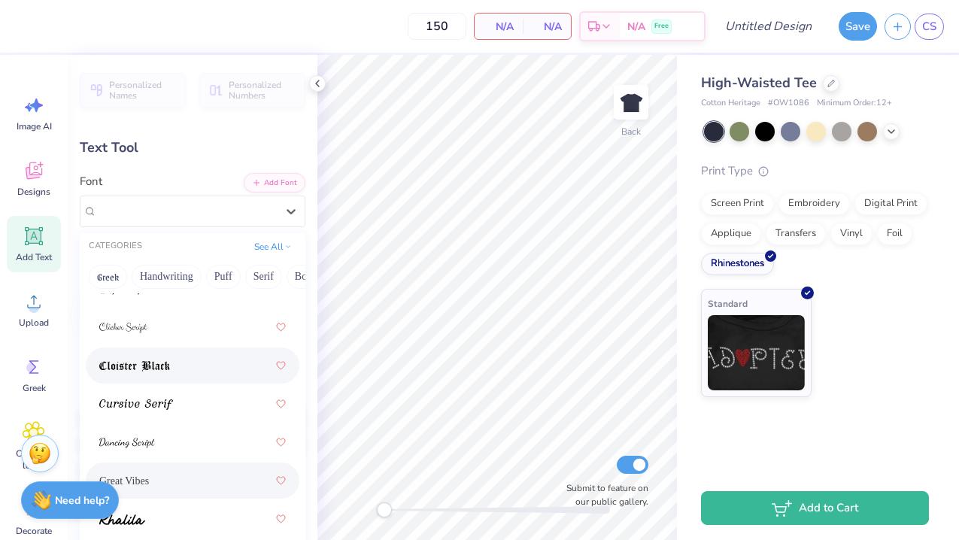
scroll to position [410, 0]
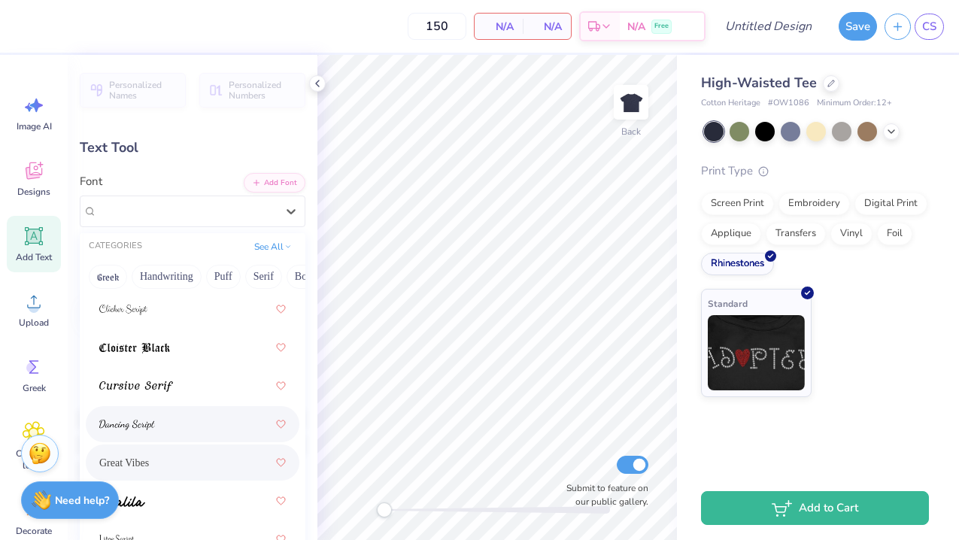
click at [212, 425] on div at bounding box center [192, 424] width 187 height 27
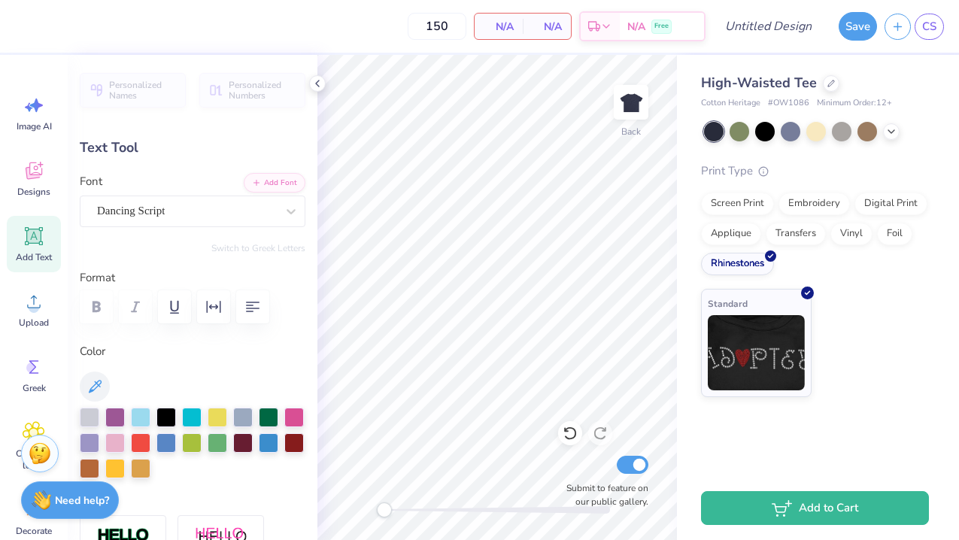
click at [35, 249] on div "Add Text" at bounding box center [34, 244] width 54 height 56
type input "6.47"
type input "1.87"
type input "8.06"
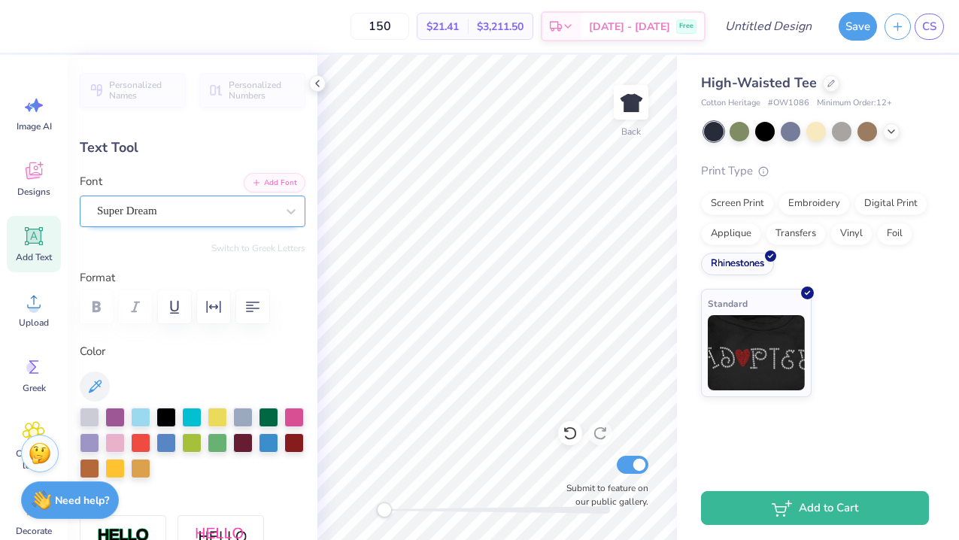
click at [240, 196] on div "Super Dream" at bounding box center [193, 212] width 226 height 32
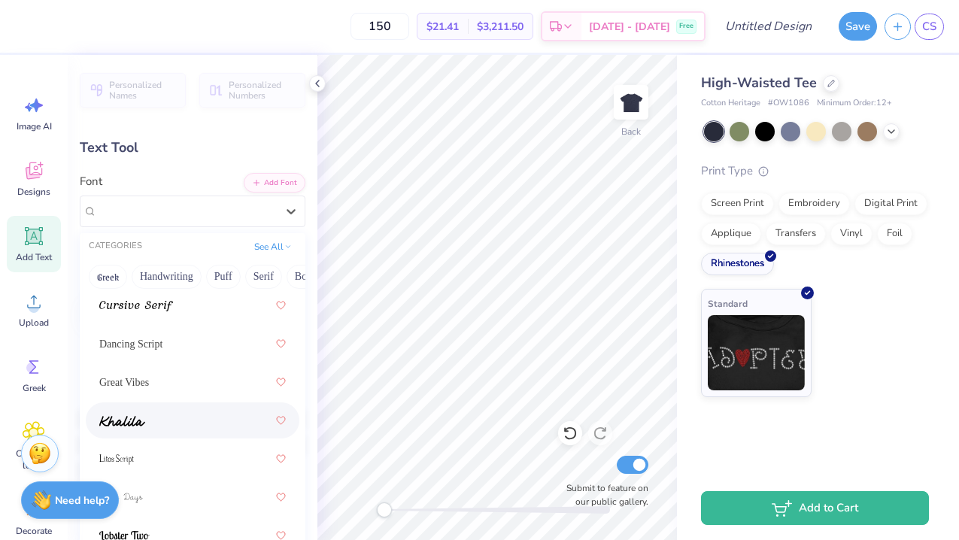
scroll to position [490, 0]
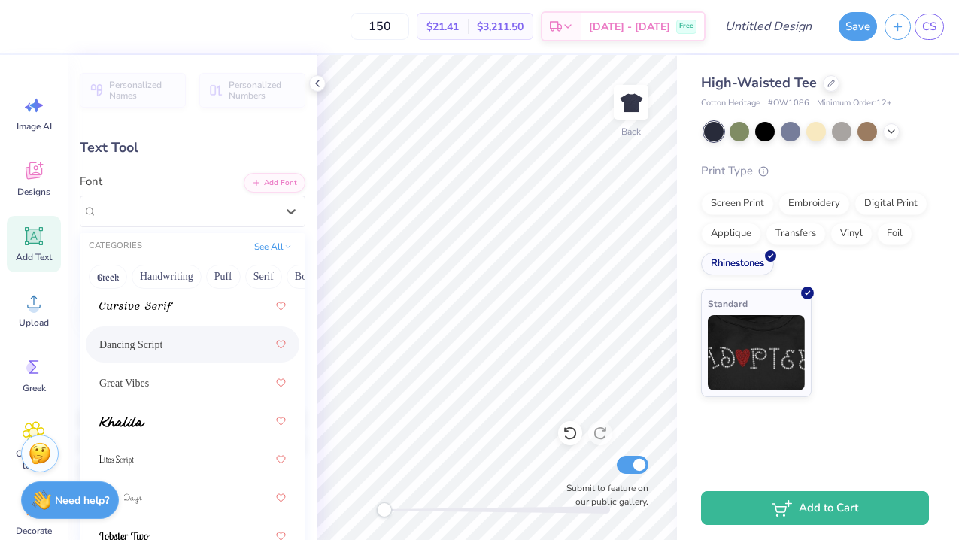
click at [159, 349] on div "Dancing Script" at bounding box center [192, 344] width 187 height 27
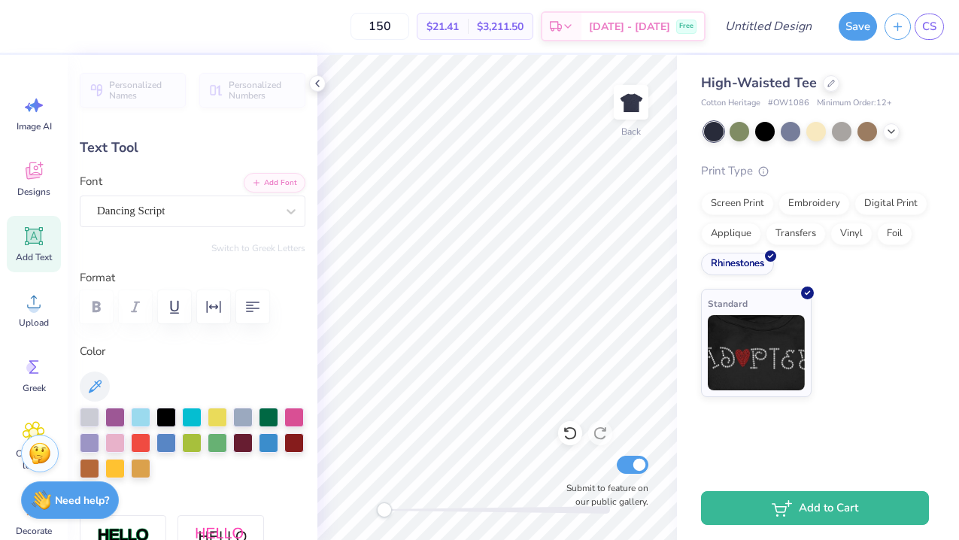
scroll to position [0, 4]
type textarea "Delta Phi Epsilon"
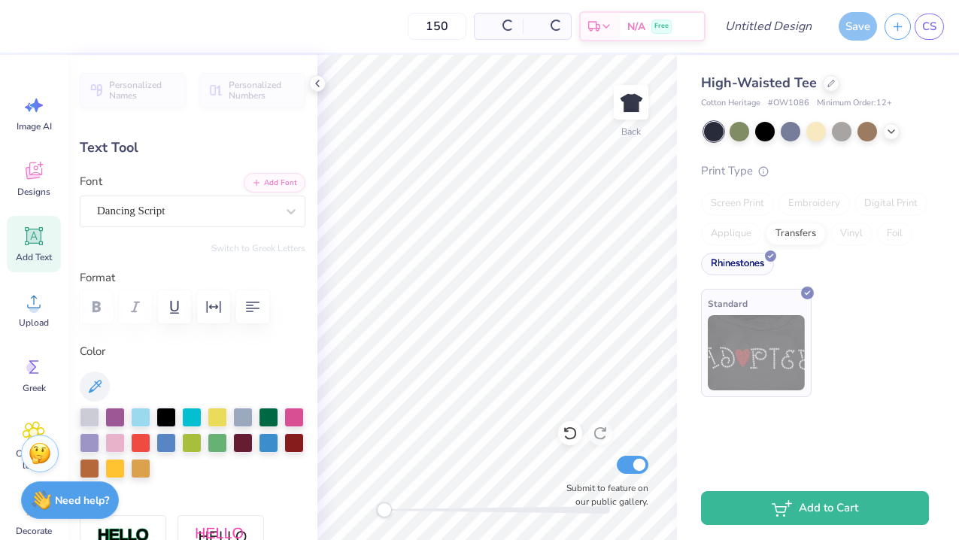
type input "16.55"
type input "2.67"
type input "7.66"
type textarea "Delta Phi Epsilon"
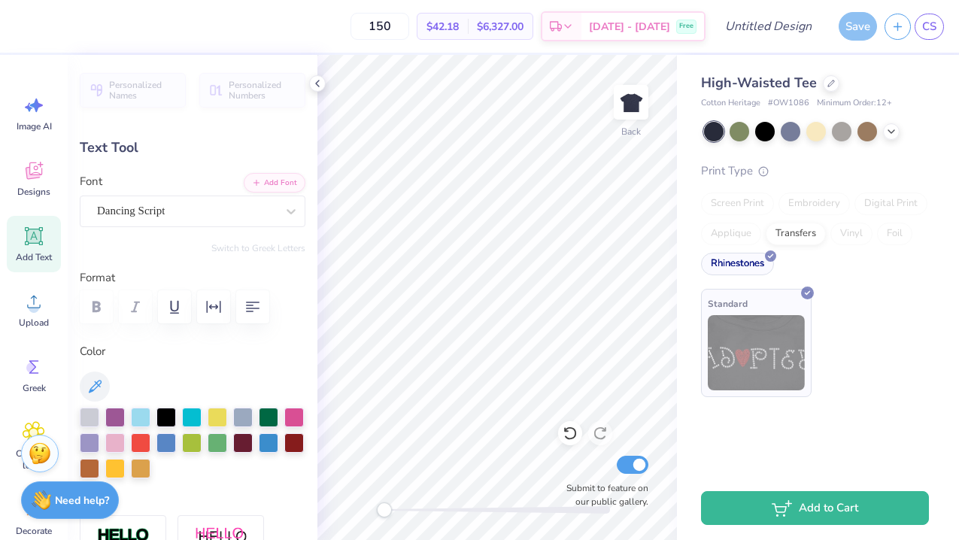
click at [270, 311] on div at bounding box center [193, 306] width 226 height 33
click at [256, 310] on icon "button" at bounding box center [253, 307] width 18 height 18
click at [693, 338] on div "High-Waisted Tee Cotton Heritage # OW1086 Minimum Order: 12 + Print Type Screen…" at bounding box center [818, 226] width 282 height 342
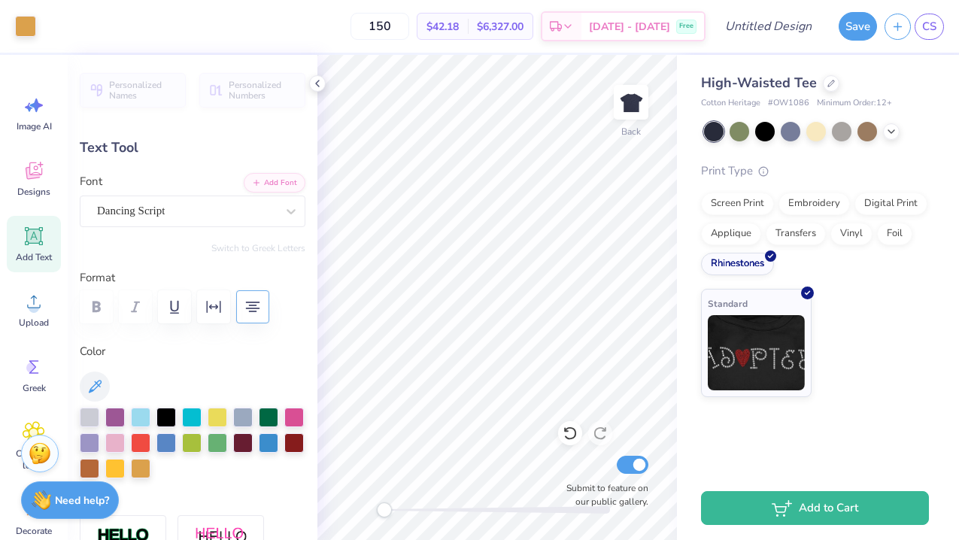
type input "9.15"
type input "5.88"
type input "6.06"
type input "5.96"
type input "3.84"
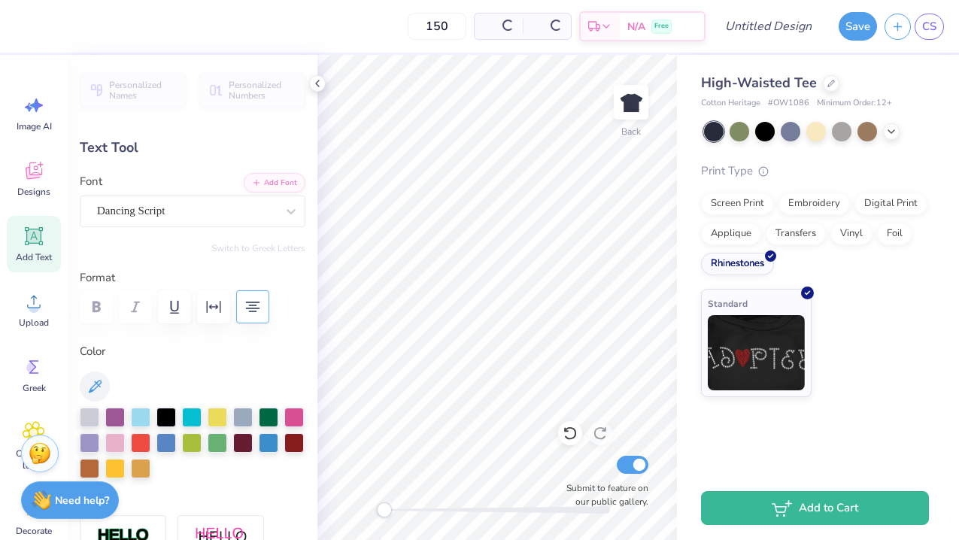
type input "8.10"
click at [34, 426] on icon at bounding box center [34, 432] width 22 height 23
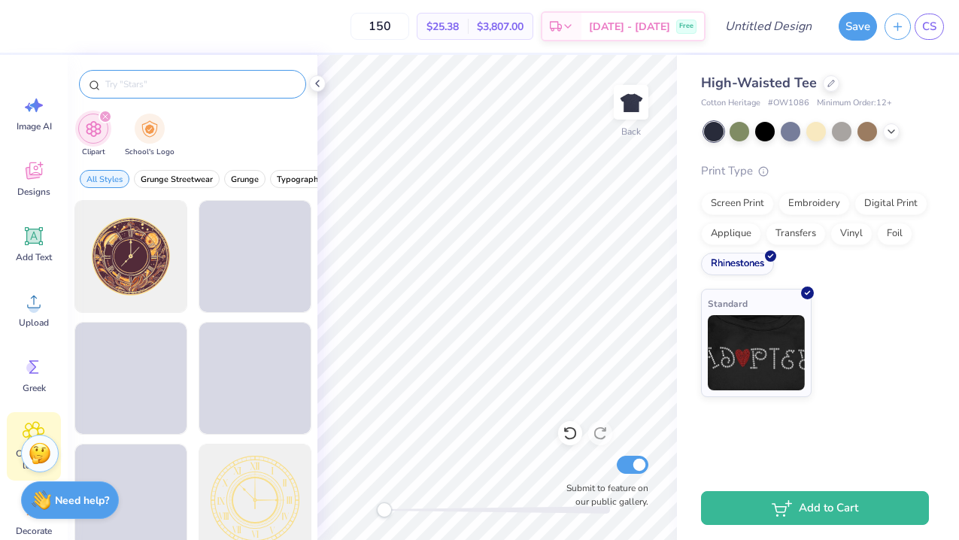
click at [134, 90] on input "text" at bounding box center [200, 84] width 193 height 15
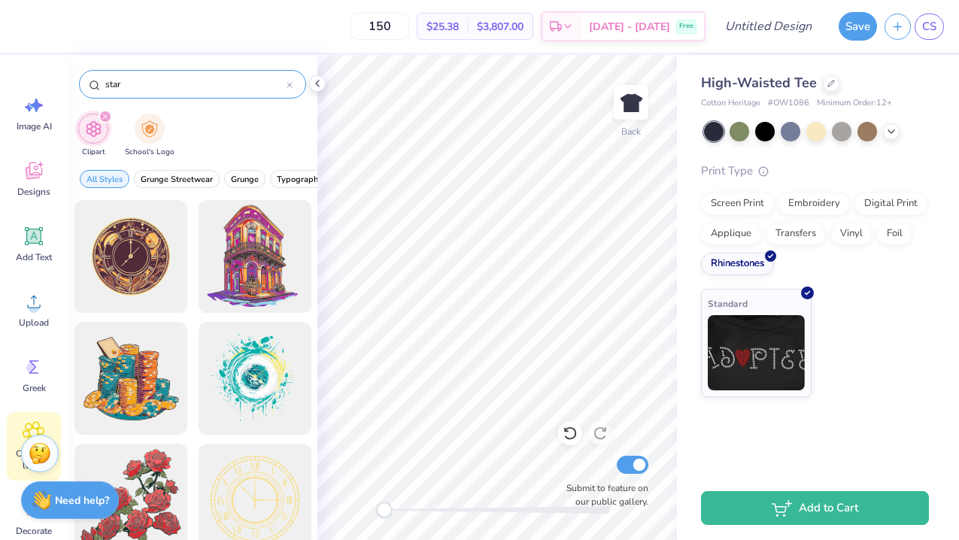
type input "star"
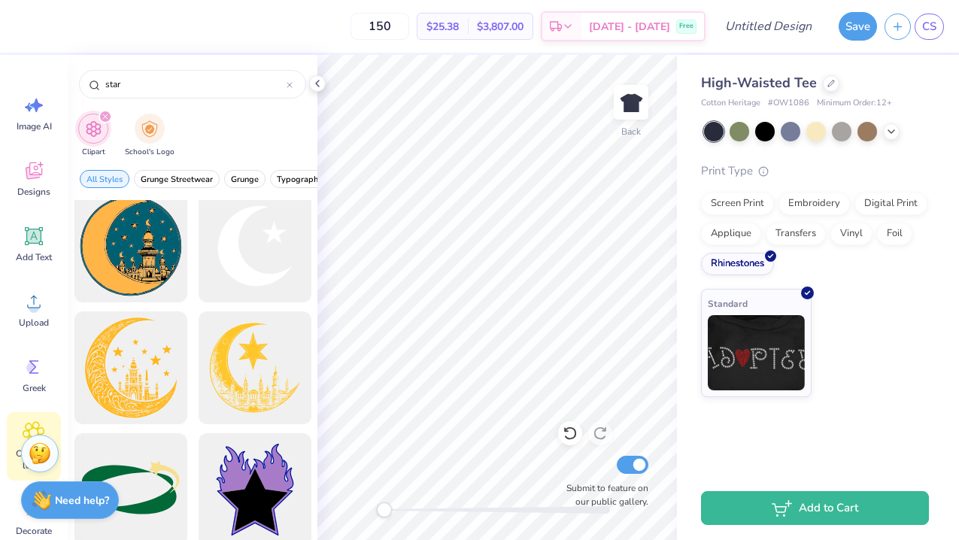
scroll to position [621, 0]
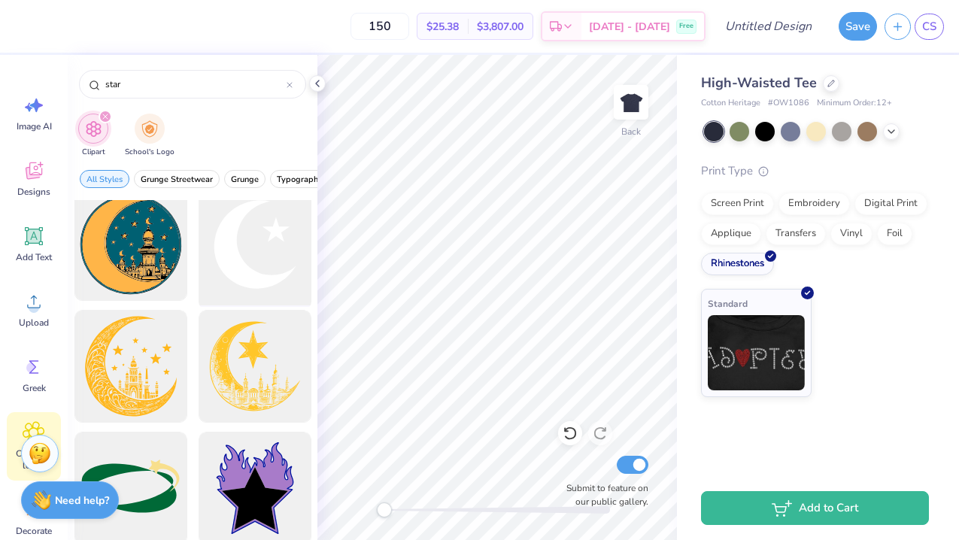
click at [247, 266] on div at bounding box center [255, 245] width 124 height 124
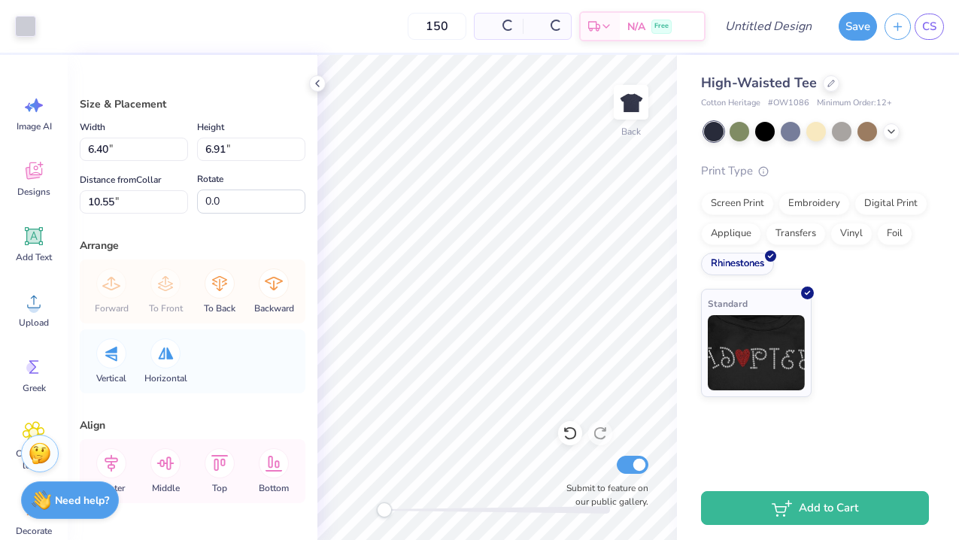
type input "6.40"
type input "6.91"
type input "10.55"
type input "2.70"
type input "2.92"
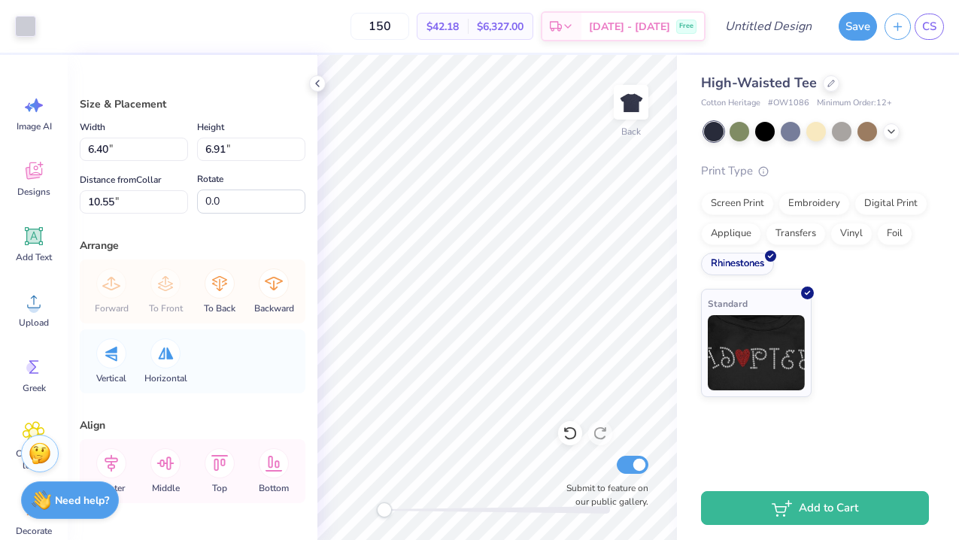
type input "11.61"
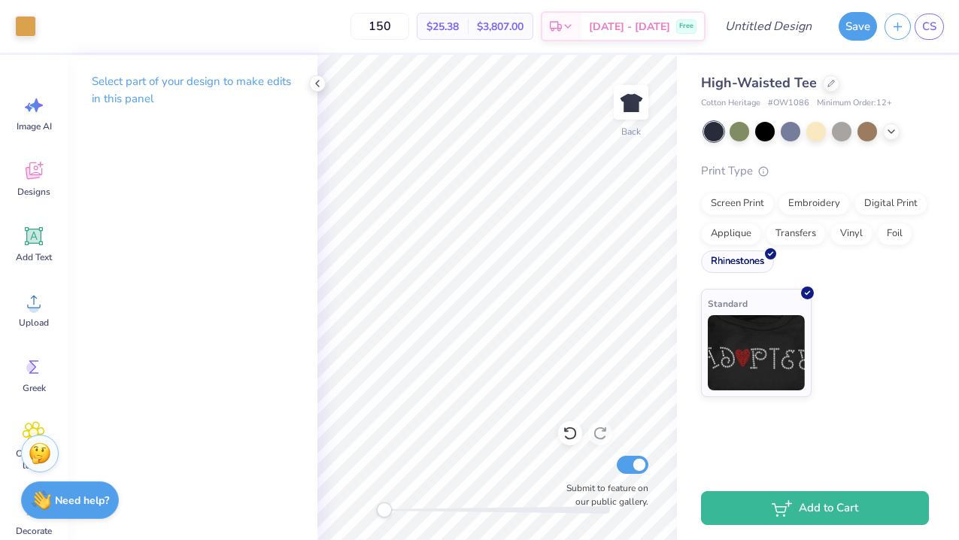
click at [739, 254] on div "Rhinestones" at bounding box center [737, 261] width 73 height 23
